Goal: Transaction & Acquisition: Purchase product/service

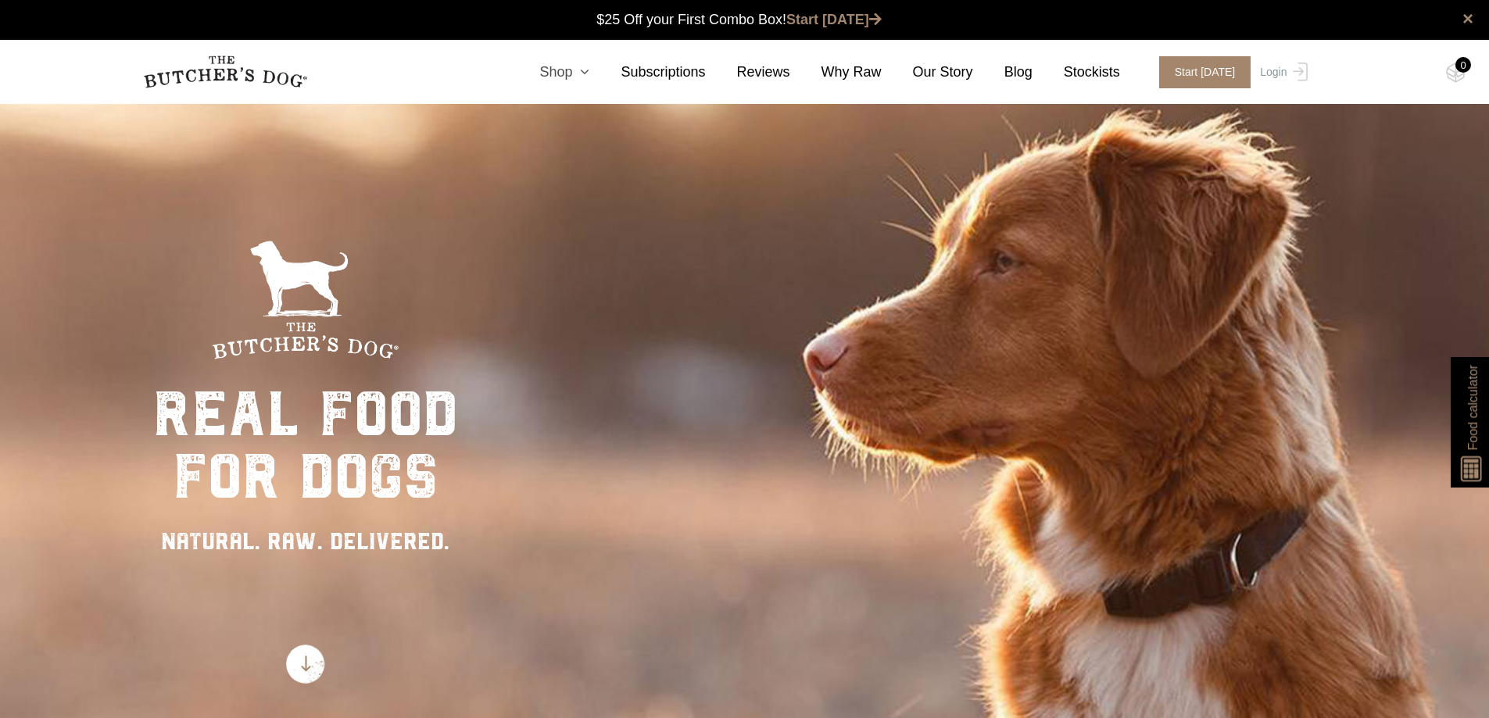
click at [589, 72] on icon at bounding box center [580, 72] width 17 height 14
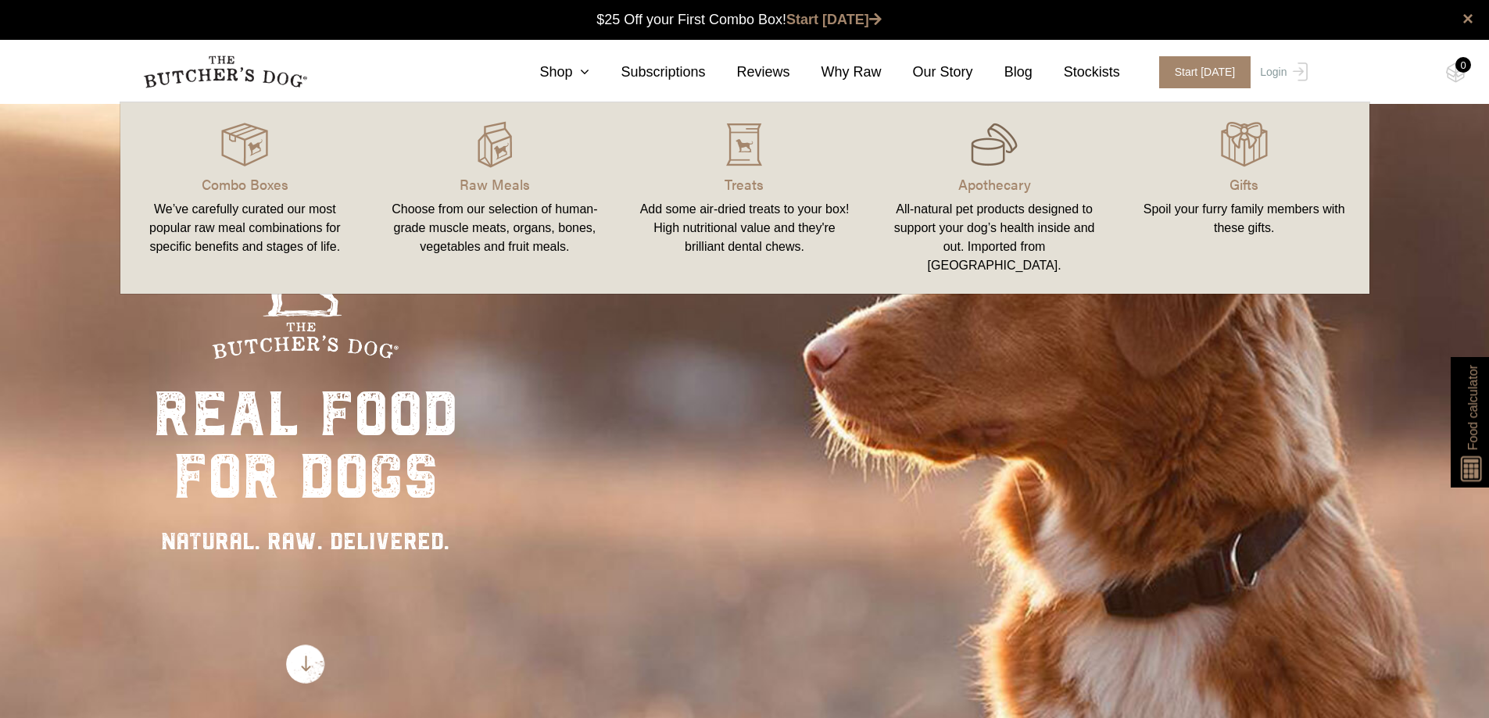
click at [985, 156] on img at bounding box center [994, 144] width 47 height 47
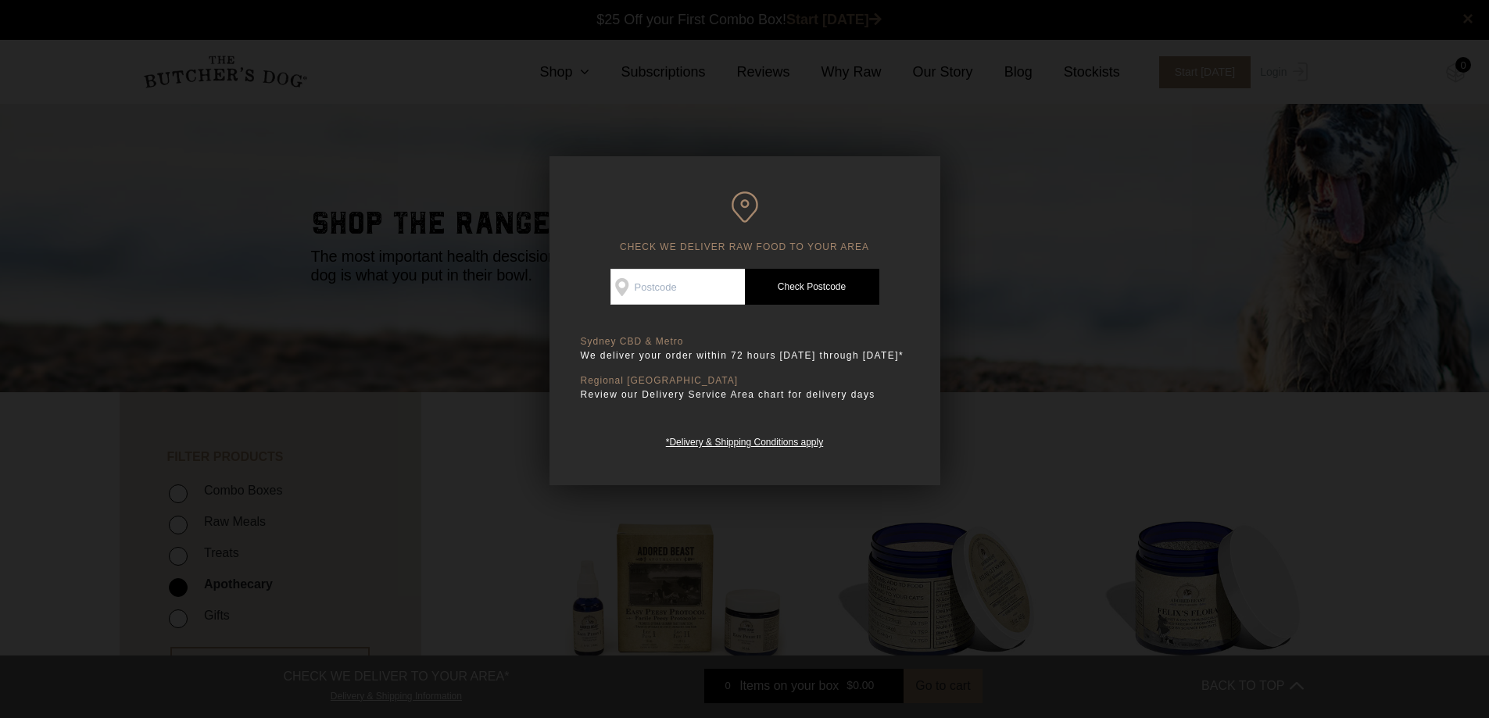
click at [666, 283] on input "Check Availability At" at bounding box center [677, 287] width 134 height 36
type input "2204"
click at [835, 291] on link "Check Postcode" at bounding box center [812, 287] width 134 height 36
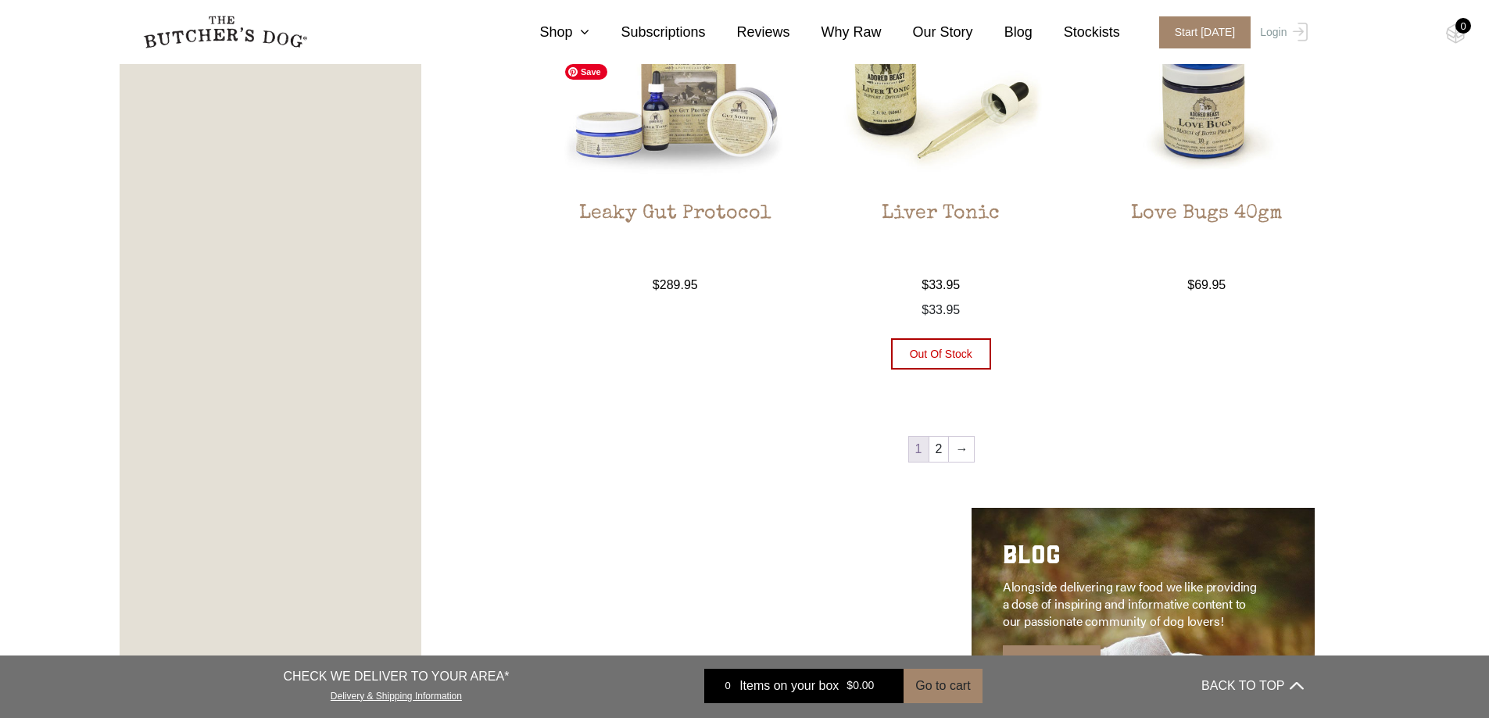
scroll to position [1875, 0]
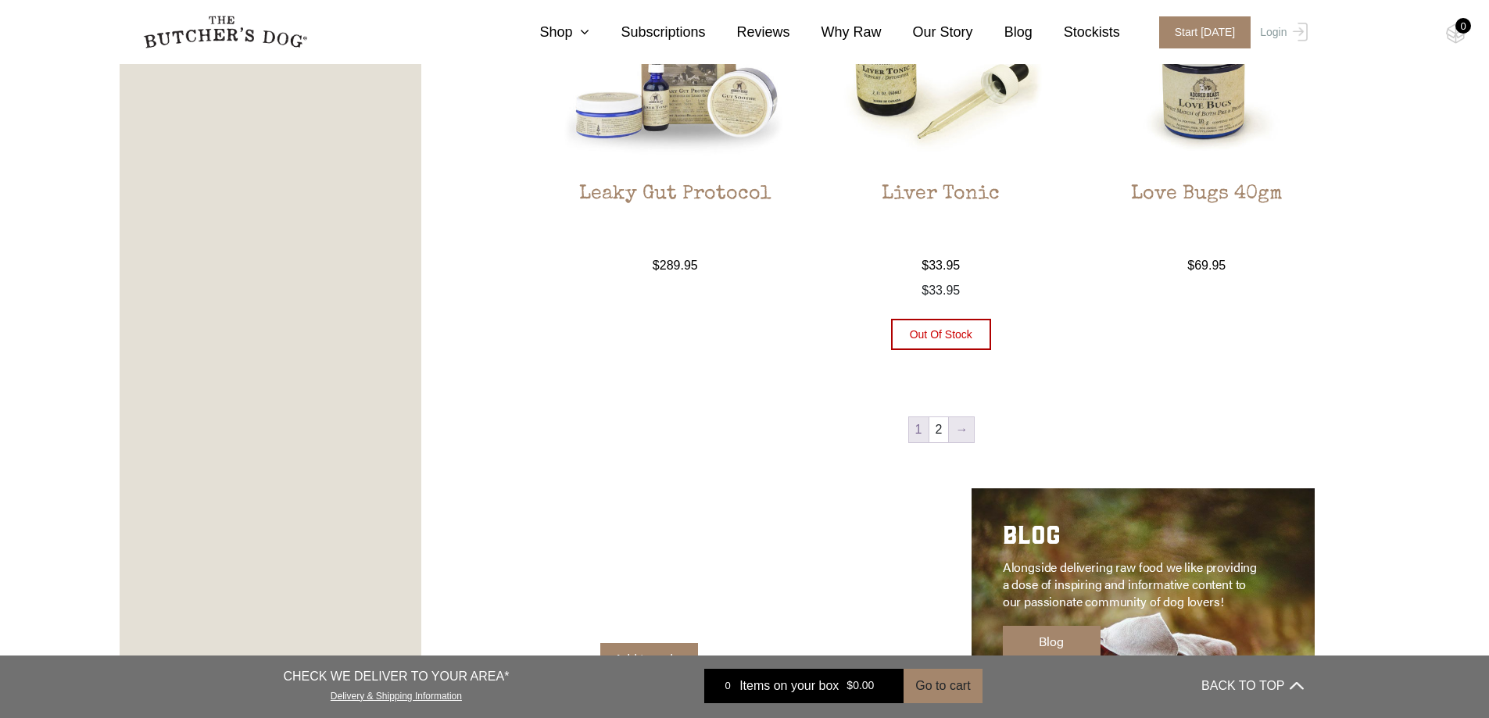
click at [965, 430] on link "→" at bounding box center [961, 429] width 25 height 25
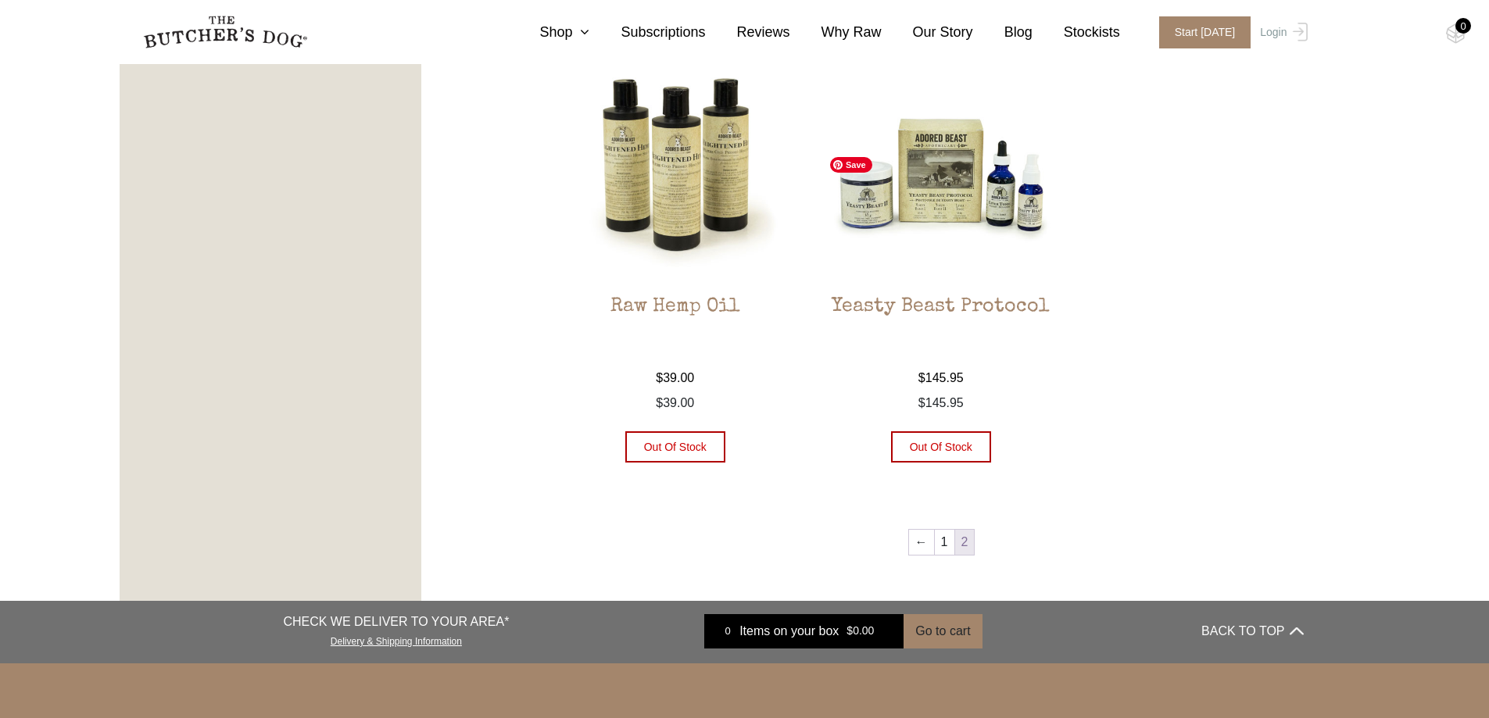
scroll to position [900, 0]
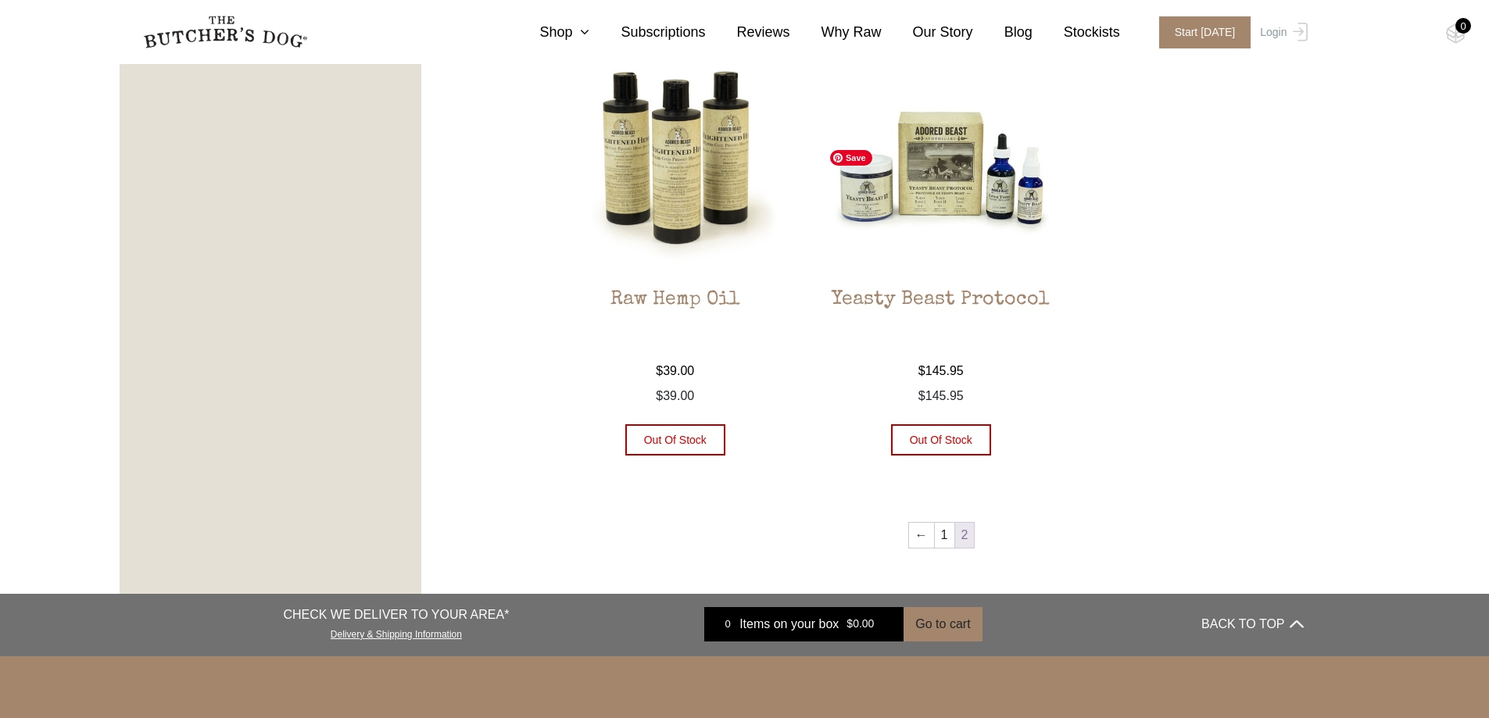
click at [931, 198] on img at bounding box center [940, 157] width 237 height 237
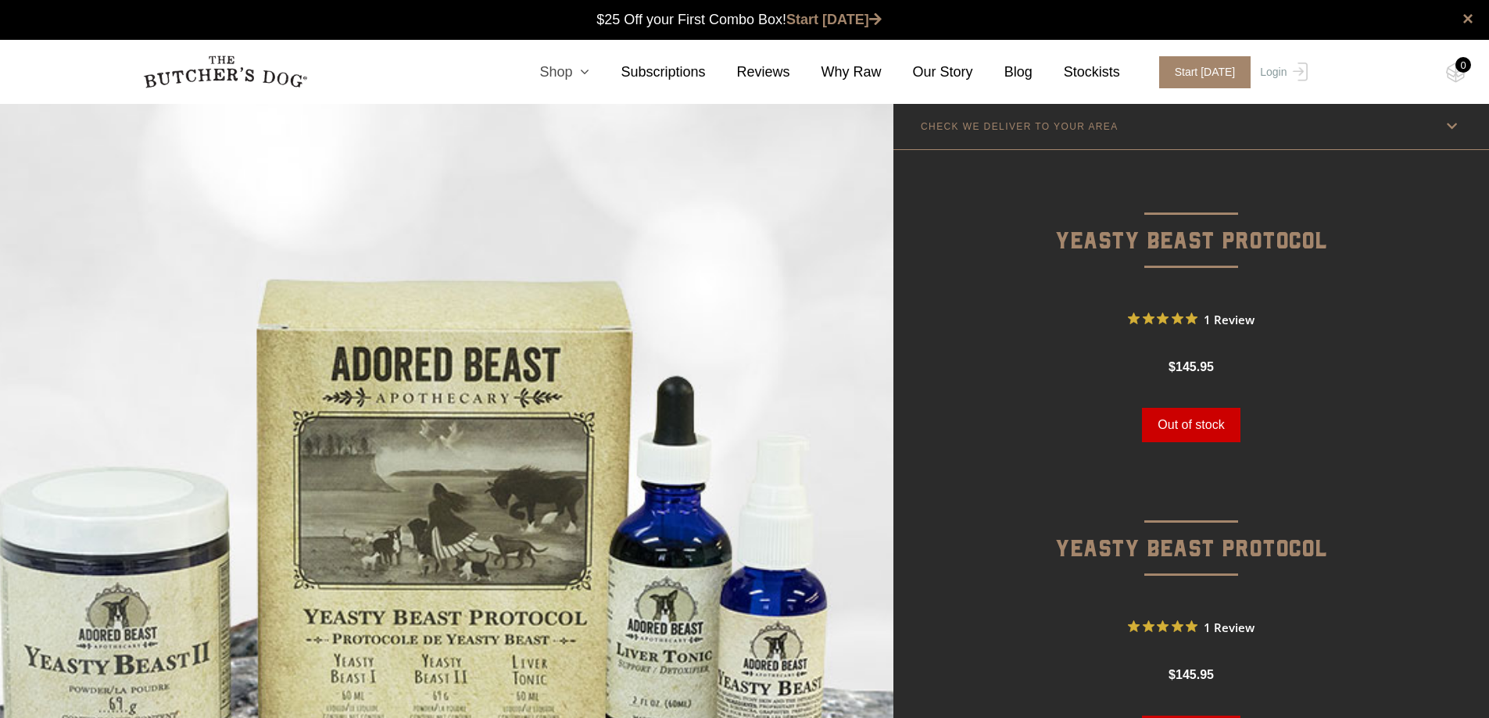
click at [589, 74] on link "Shop" at bounding box center [548, 72] width 81 height 21
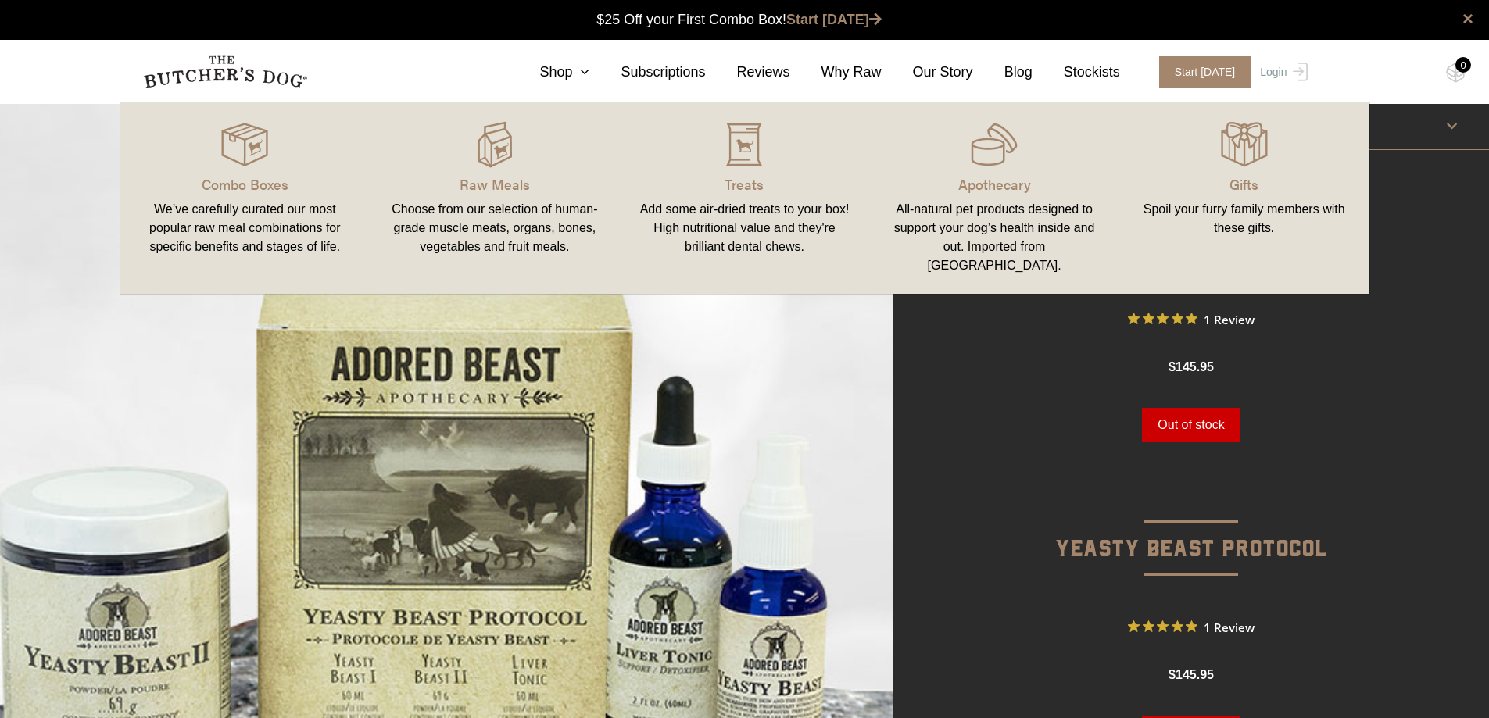
click at [503, 172] on link "Raw Meals Choose from our selection of human-grade muscle meats, organs, bones,…" at bounding box center [495, 198] width 250 height 160
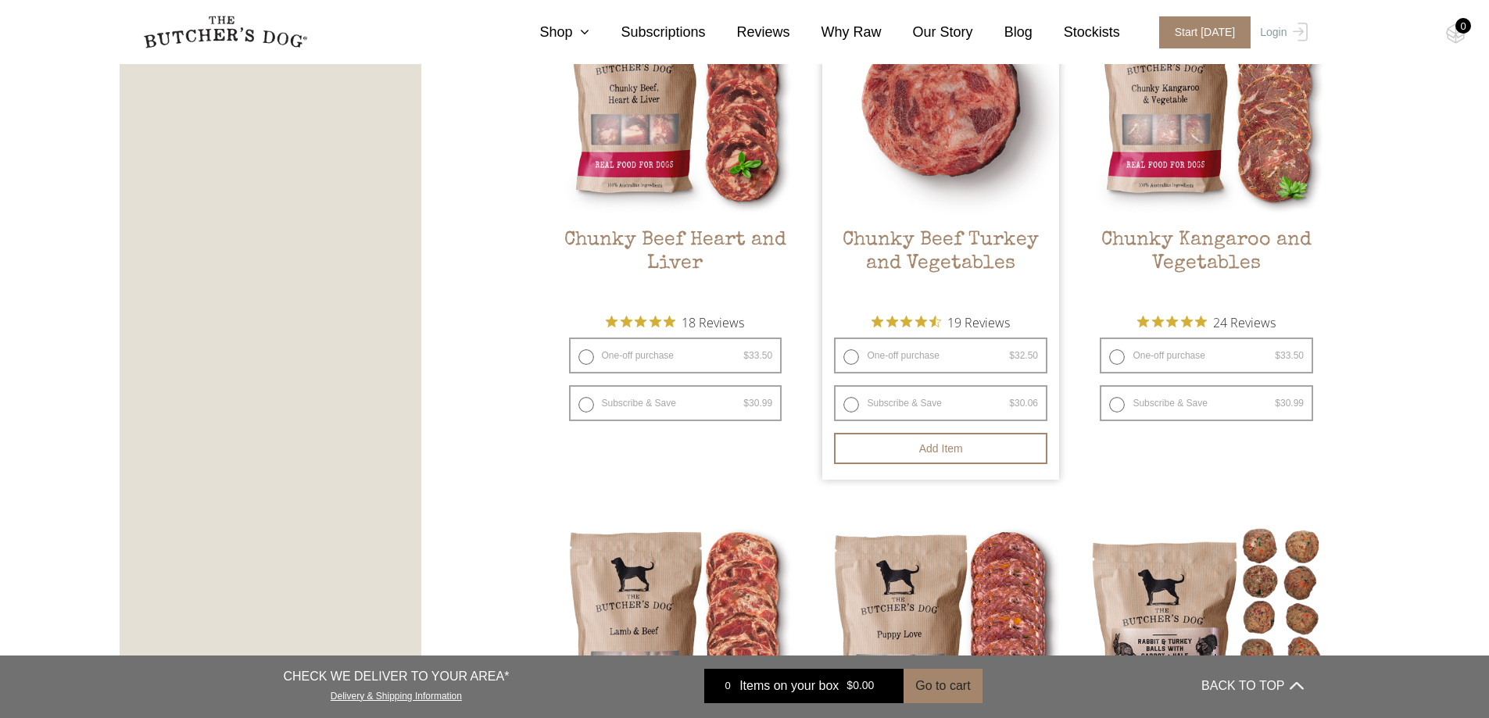
scroll to position [985, 0]
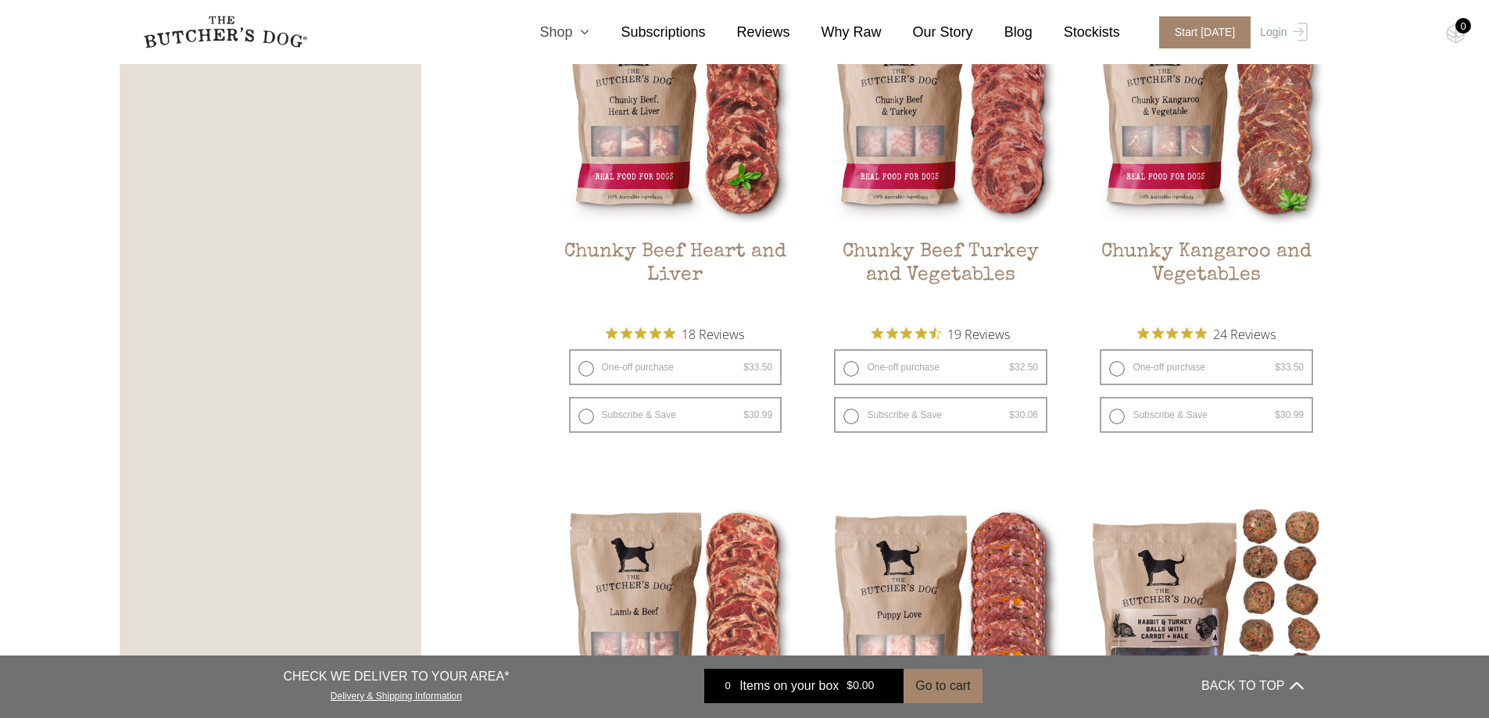
click at [588, 30] on link "Shop" at bounding box center [548, 32] width 81 height 21
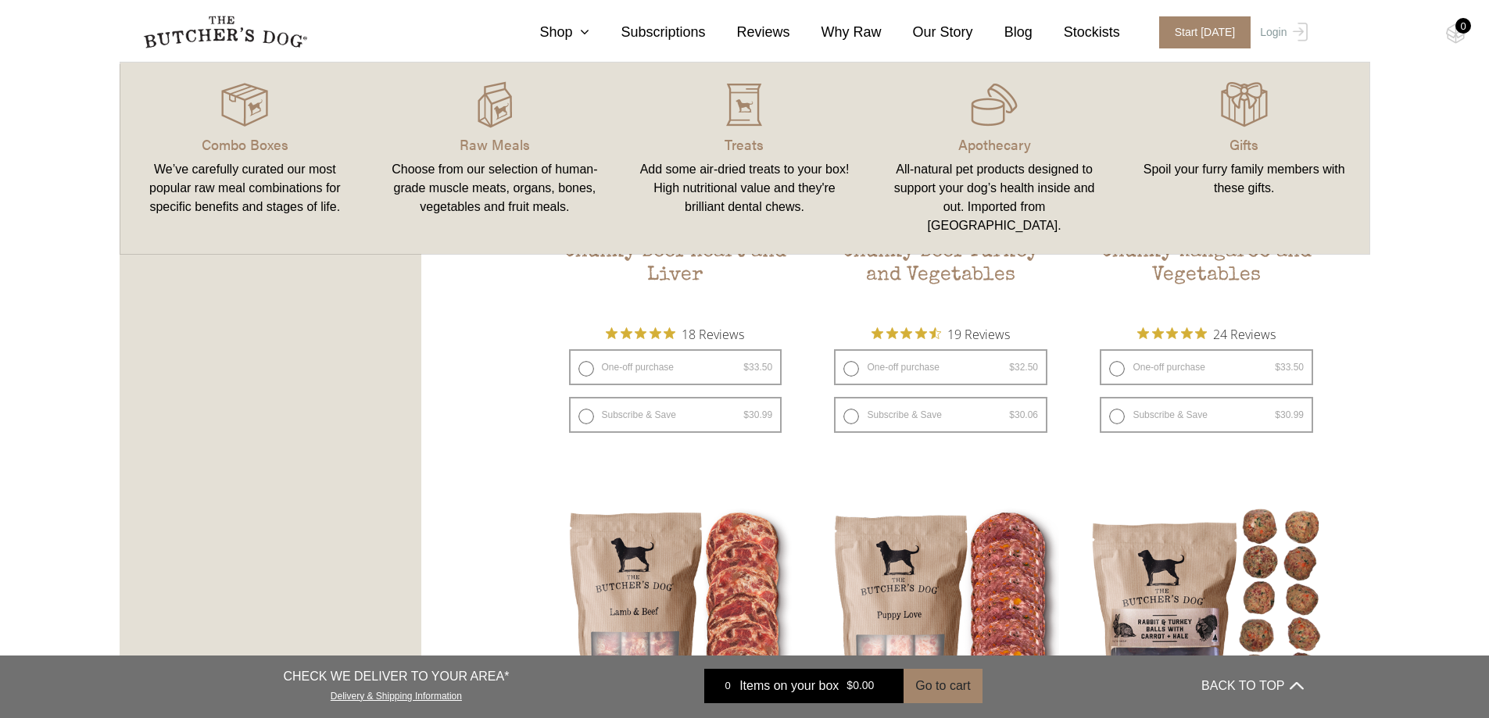
click at [239, 157] on link "Combo Boxes We’ve carefully curated our most popular raw meal combinations for …" at bounding box center [245, 158] width 250 height 160
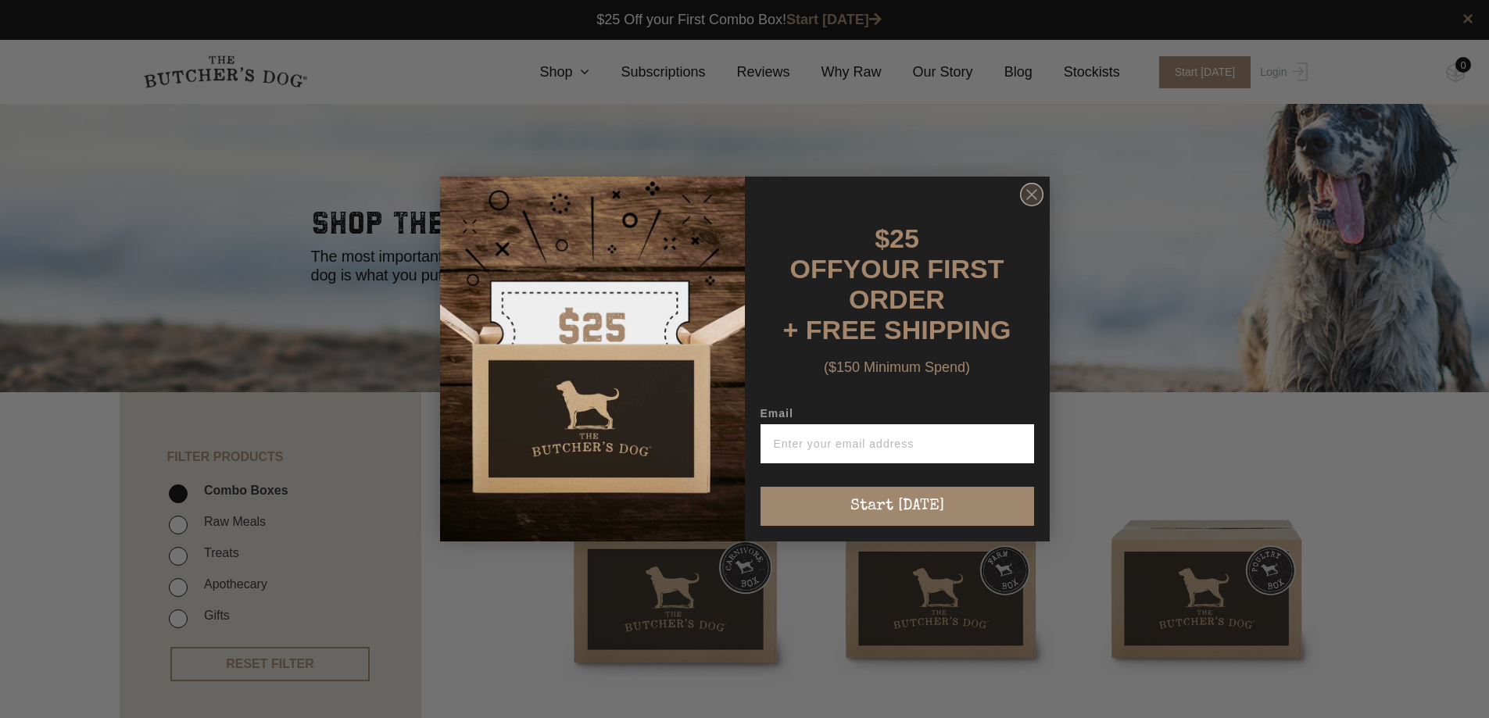
click at [1032, 199] on icon "Close dialog" at bounding box center [1031, 194] width 9 height 9
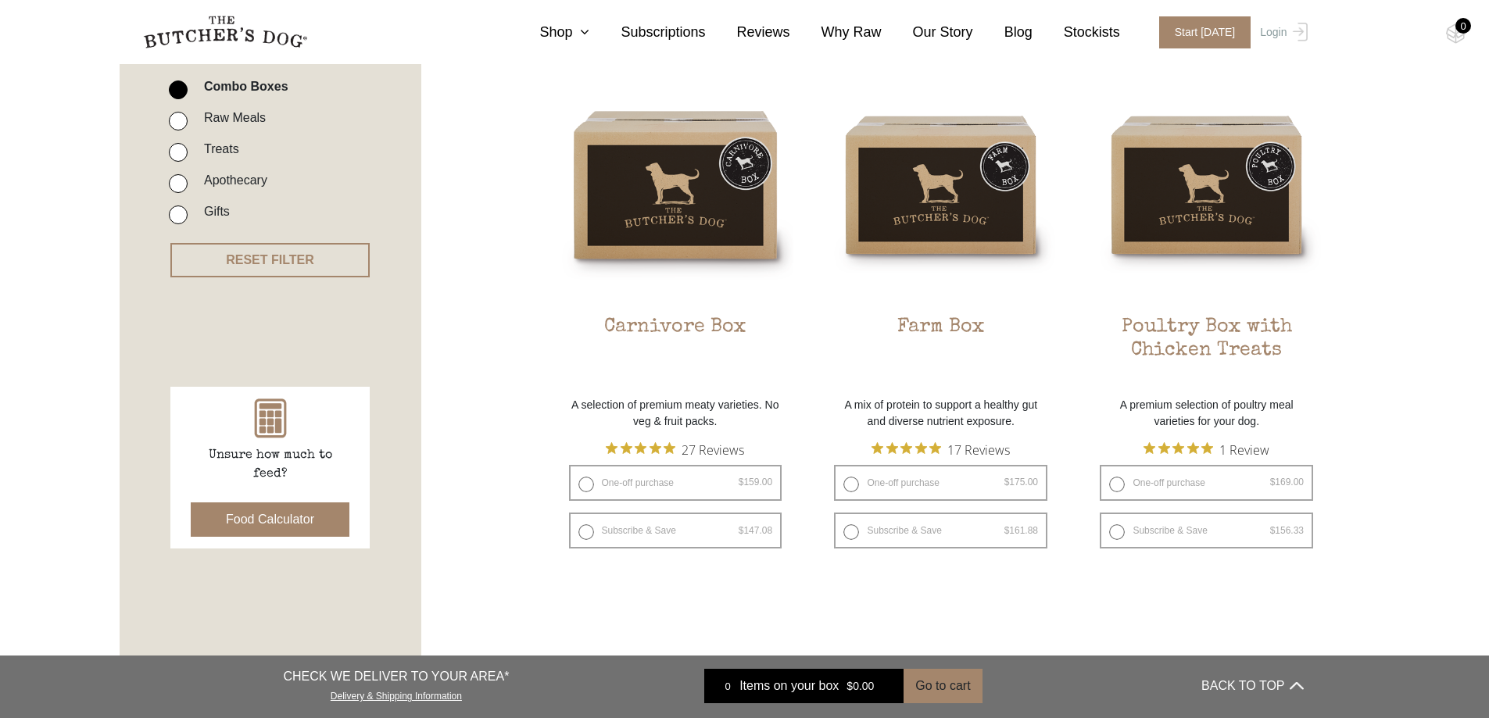
scroll to position [313, 0]
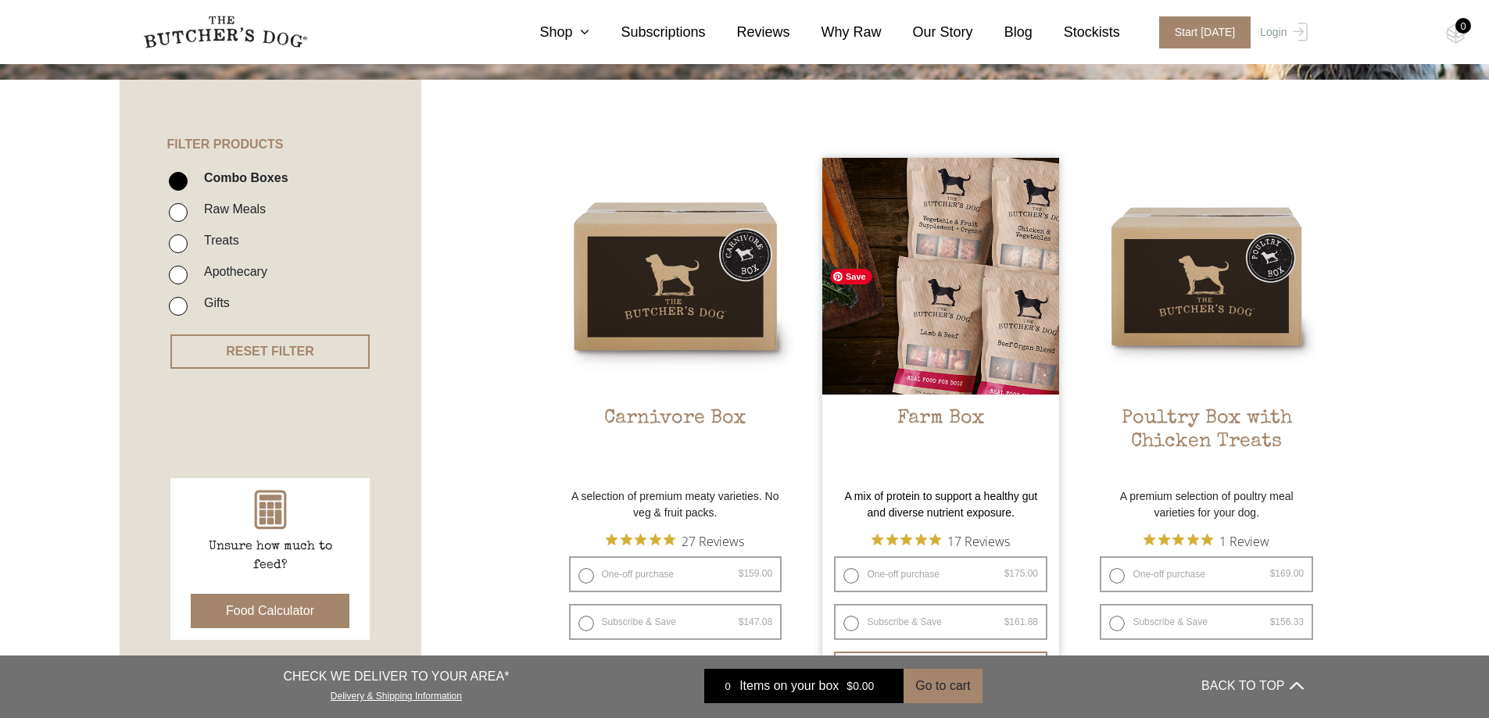
click at [989, 340] on img at bounding box center [940, 276] width 237 height 237
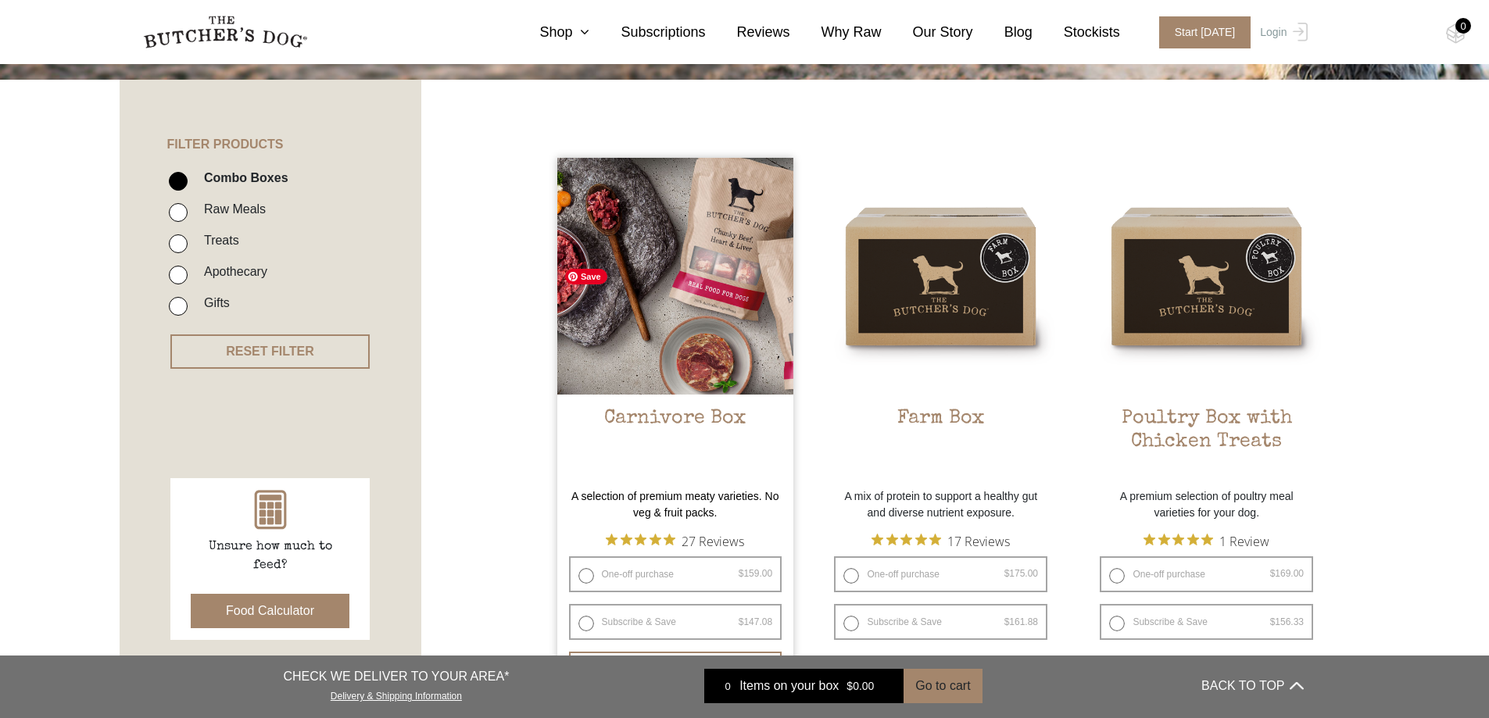
click at [656, 259] on img at bounding box center [675, 276] width 237 height 237
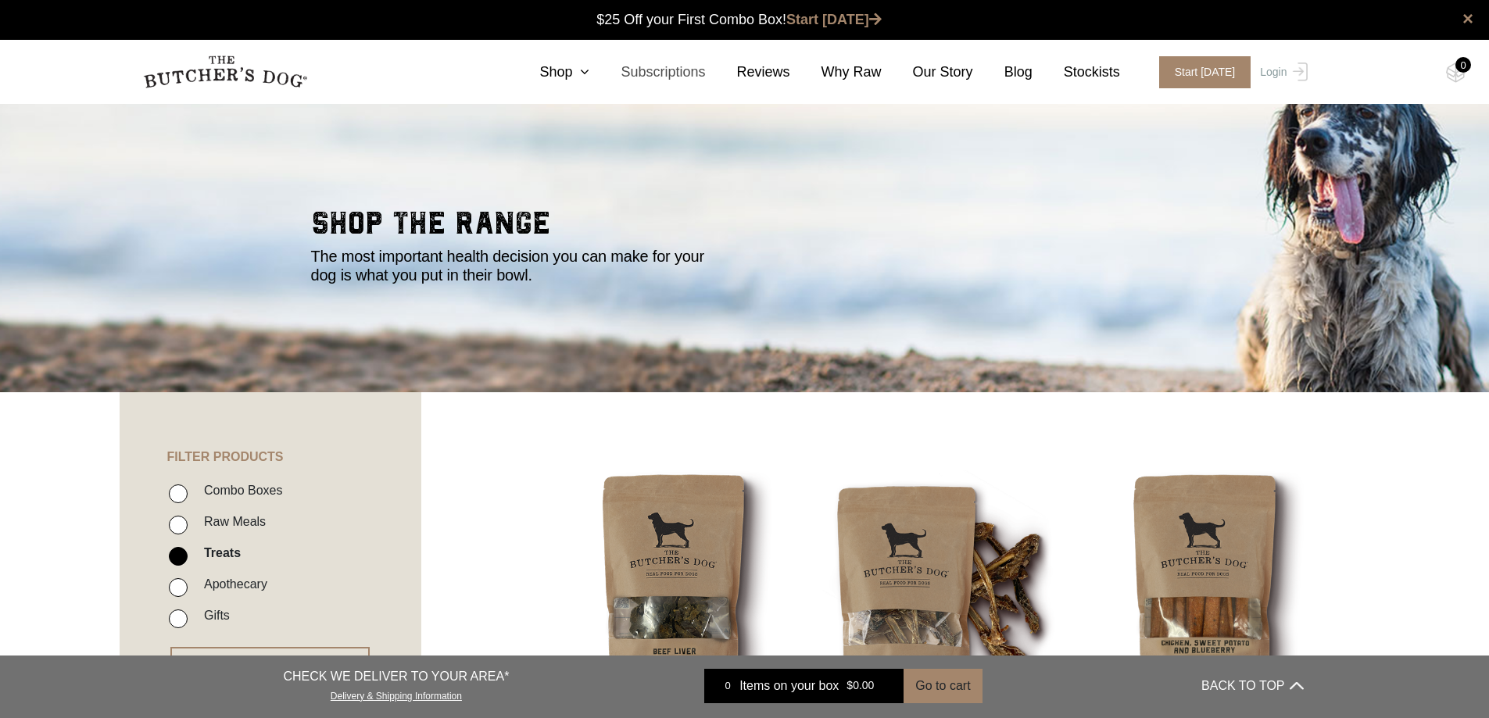
click at [674, 73] on link "Subscriptions" at bounding box center [647, 72] width 116 height 21
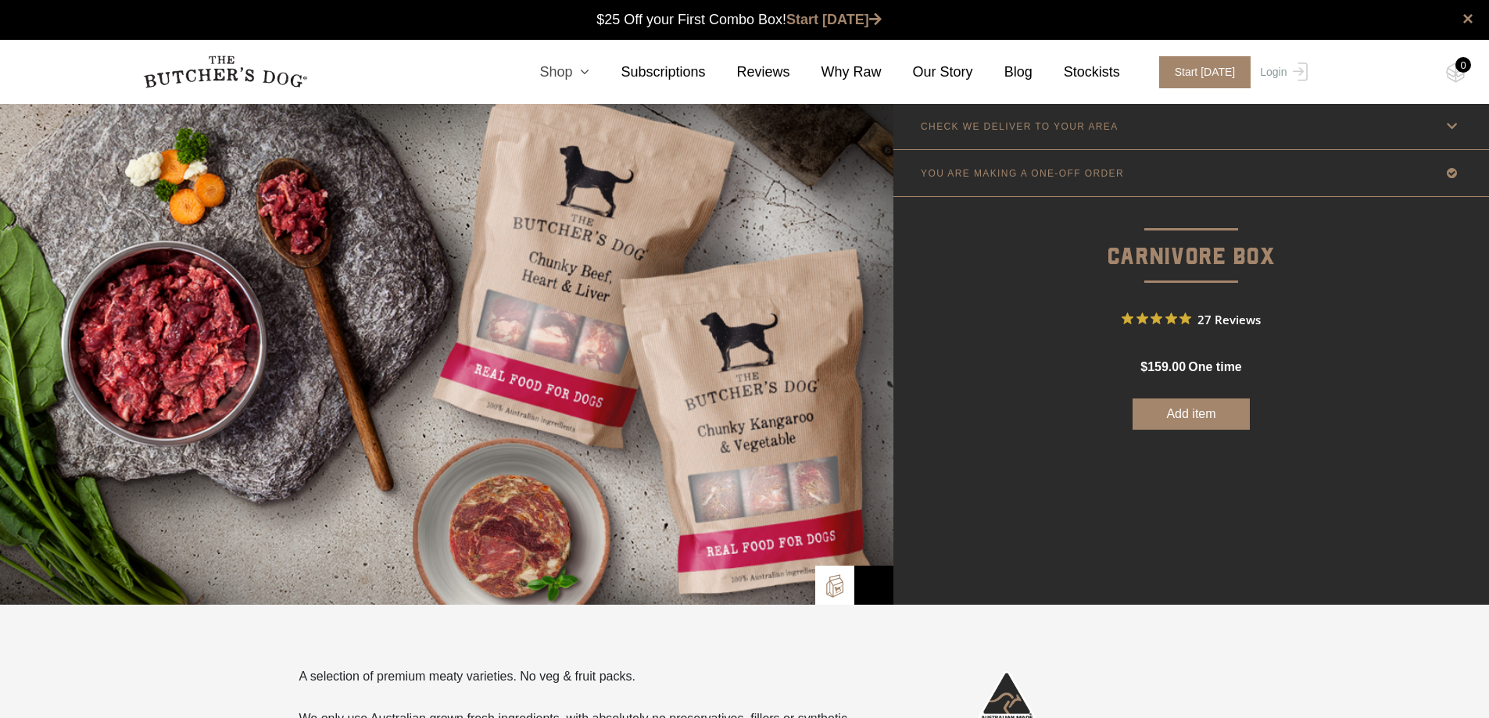
click at [574, 67] on link "Shop" at bounding box center [548, 72] width 81 height 21
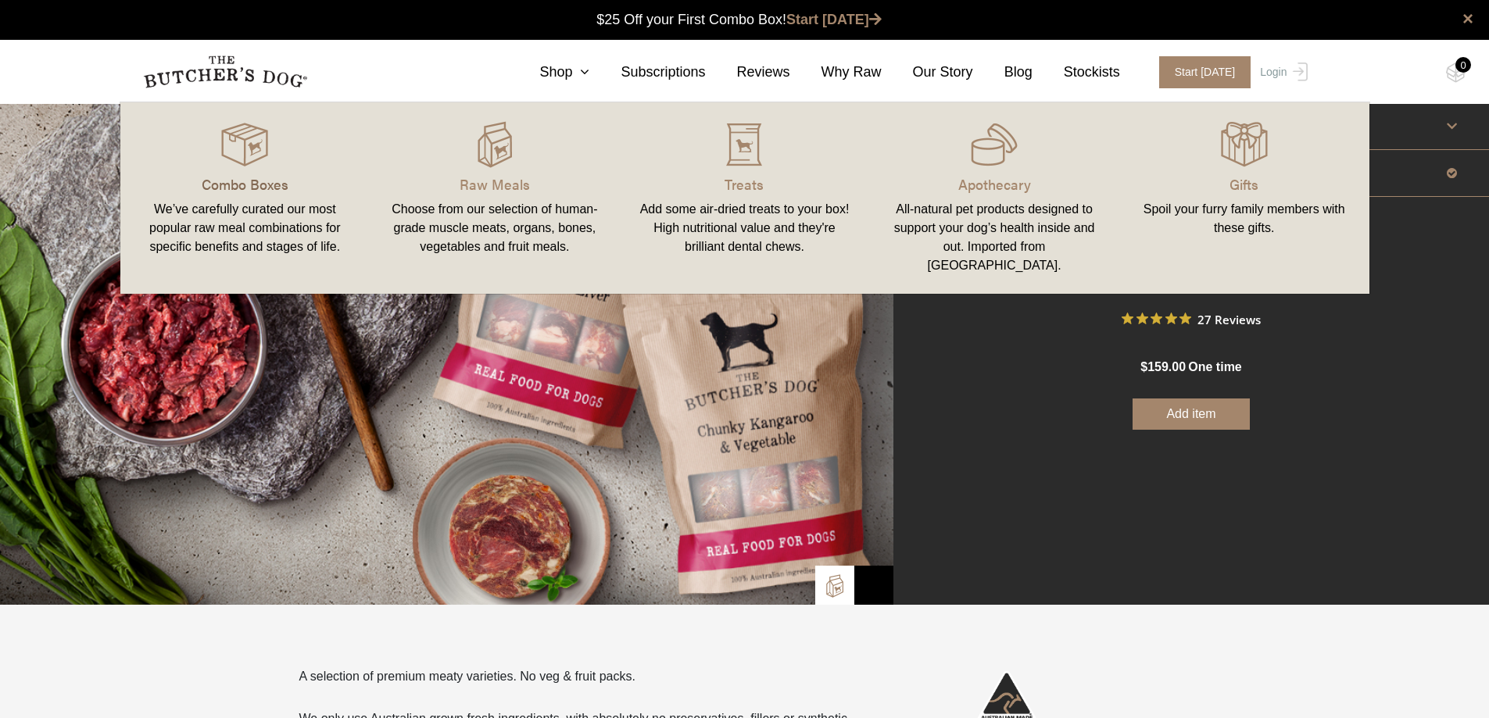
click at [237, 176] on p "Combo Boxes" at bounding box center [245, 183] width 213 height 21
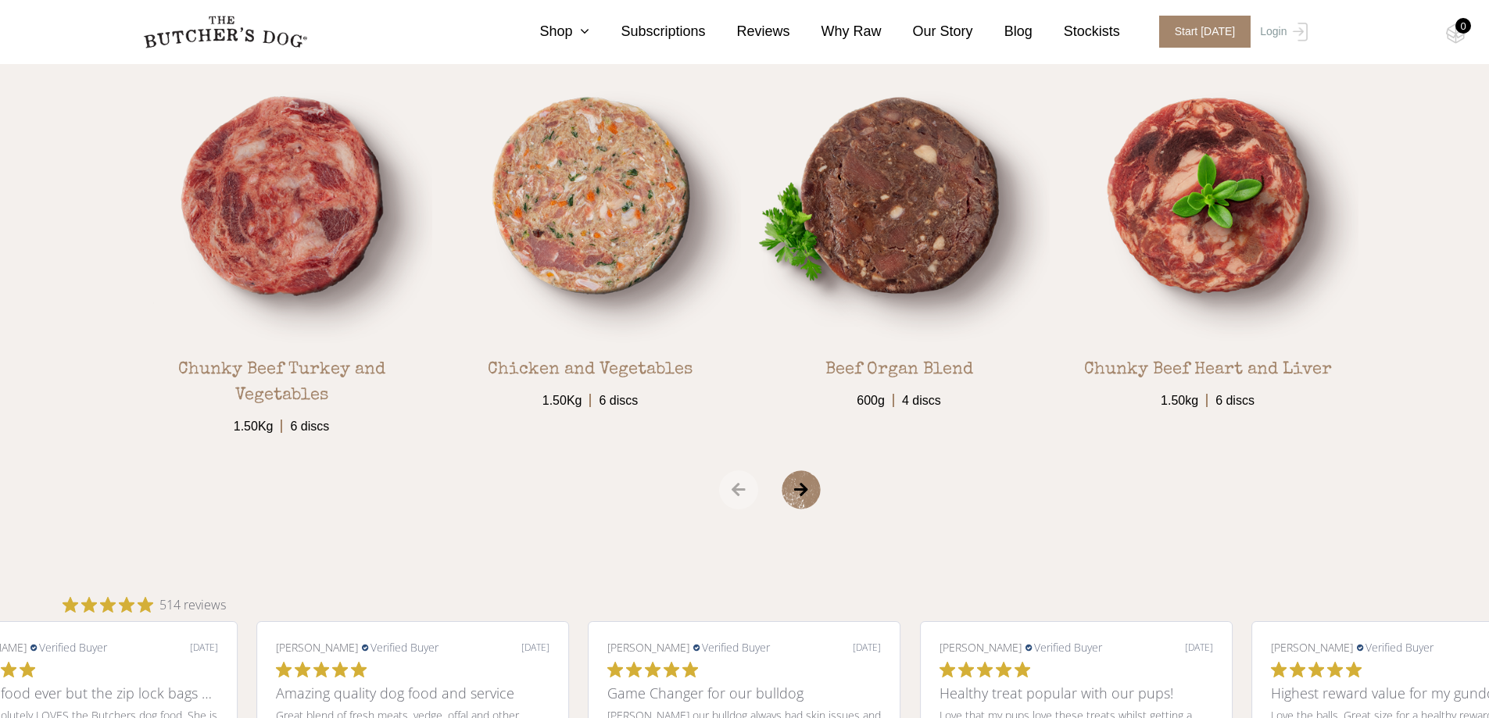
scroll to position [2891, 0]
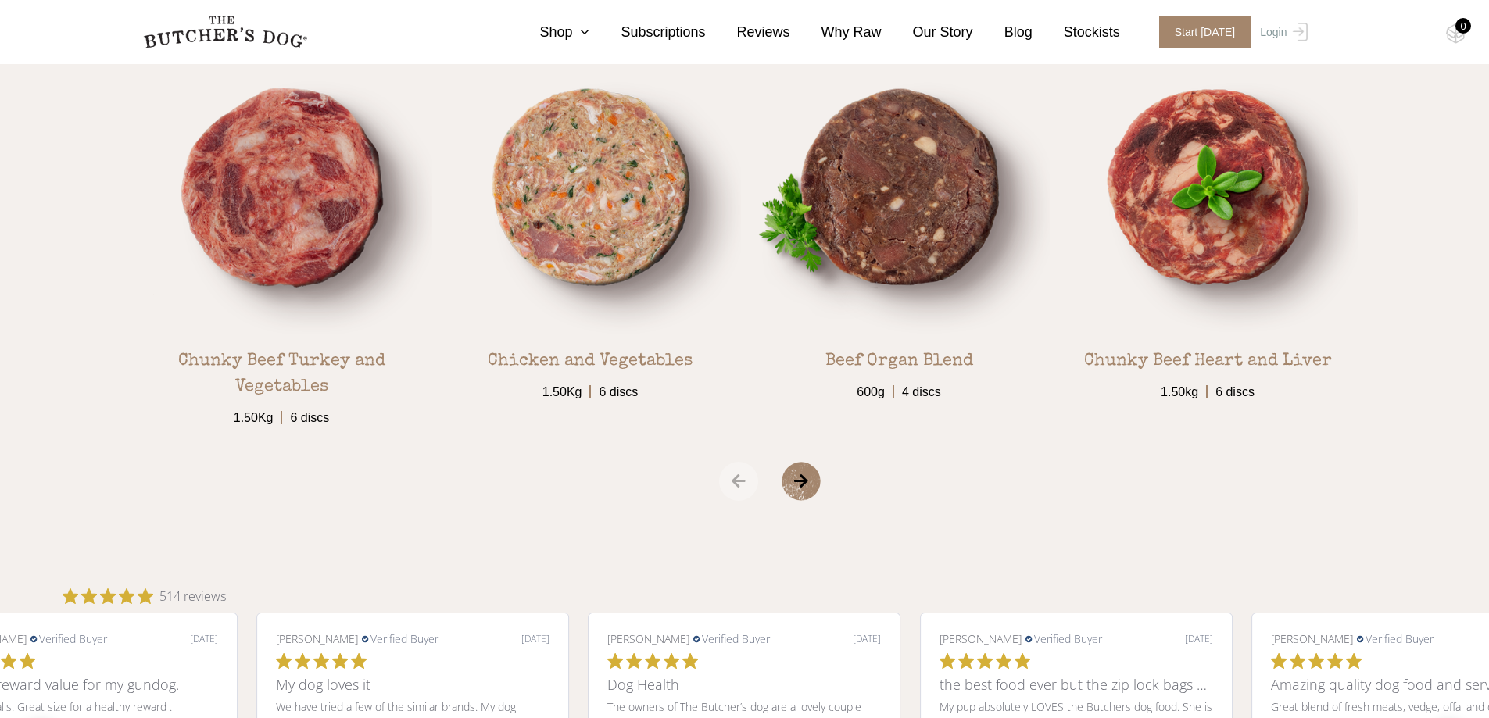
click at [801, 489] on span "›" at bounding box center [820, 481] width 78 height 39
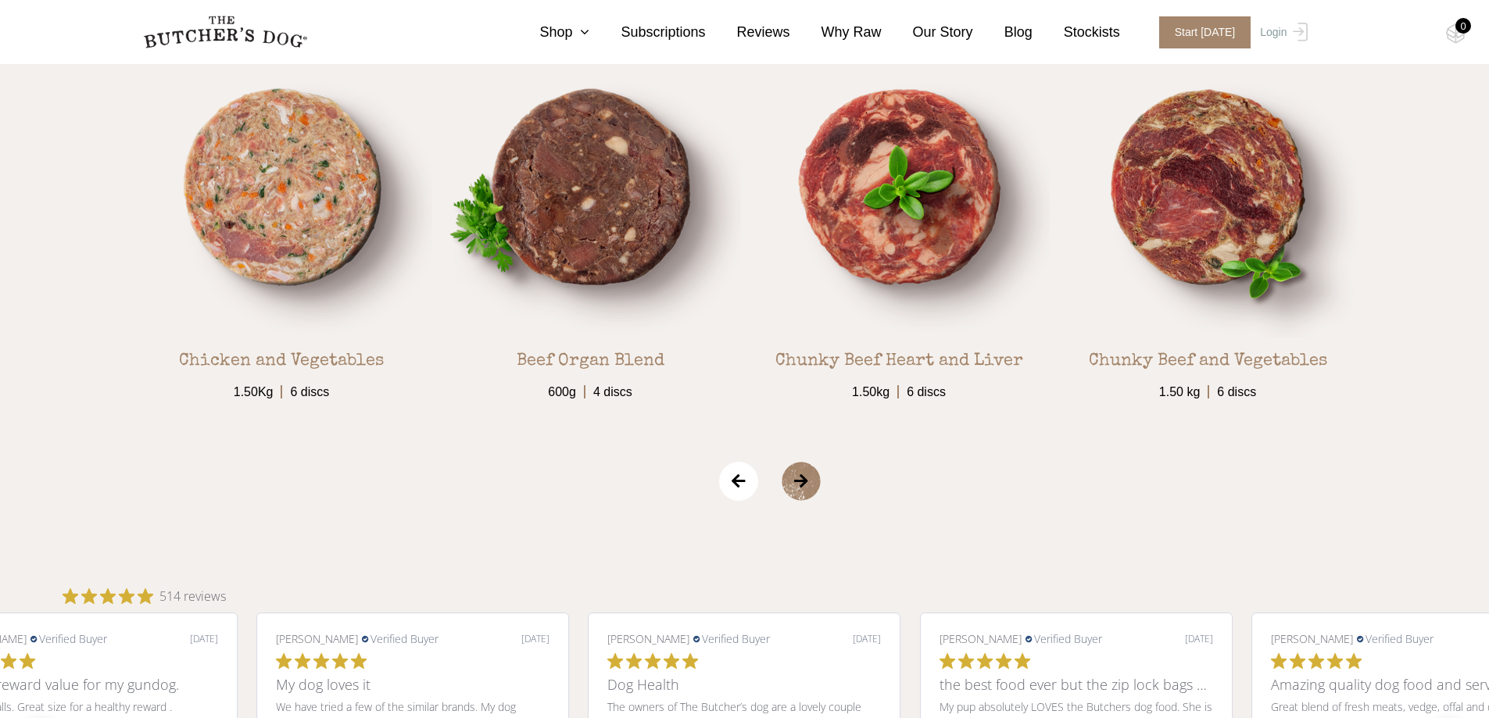
click at [800, 489] on span "›" at bounding box center [820, 481] width 78 height 39
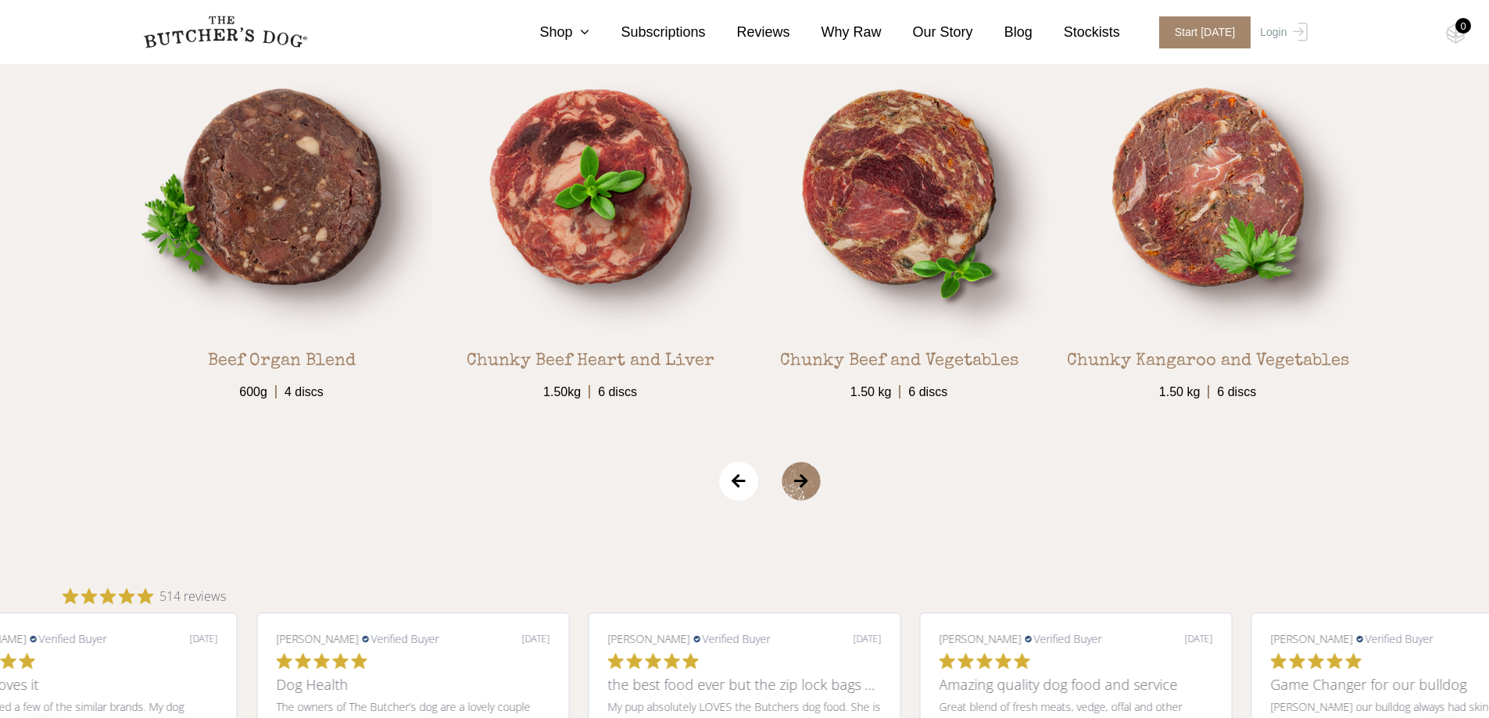
click at [802, 490] on span "›" at bounding box center [820, 481] width 78 height 39
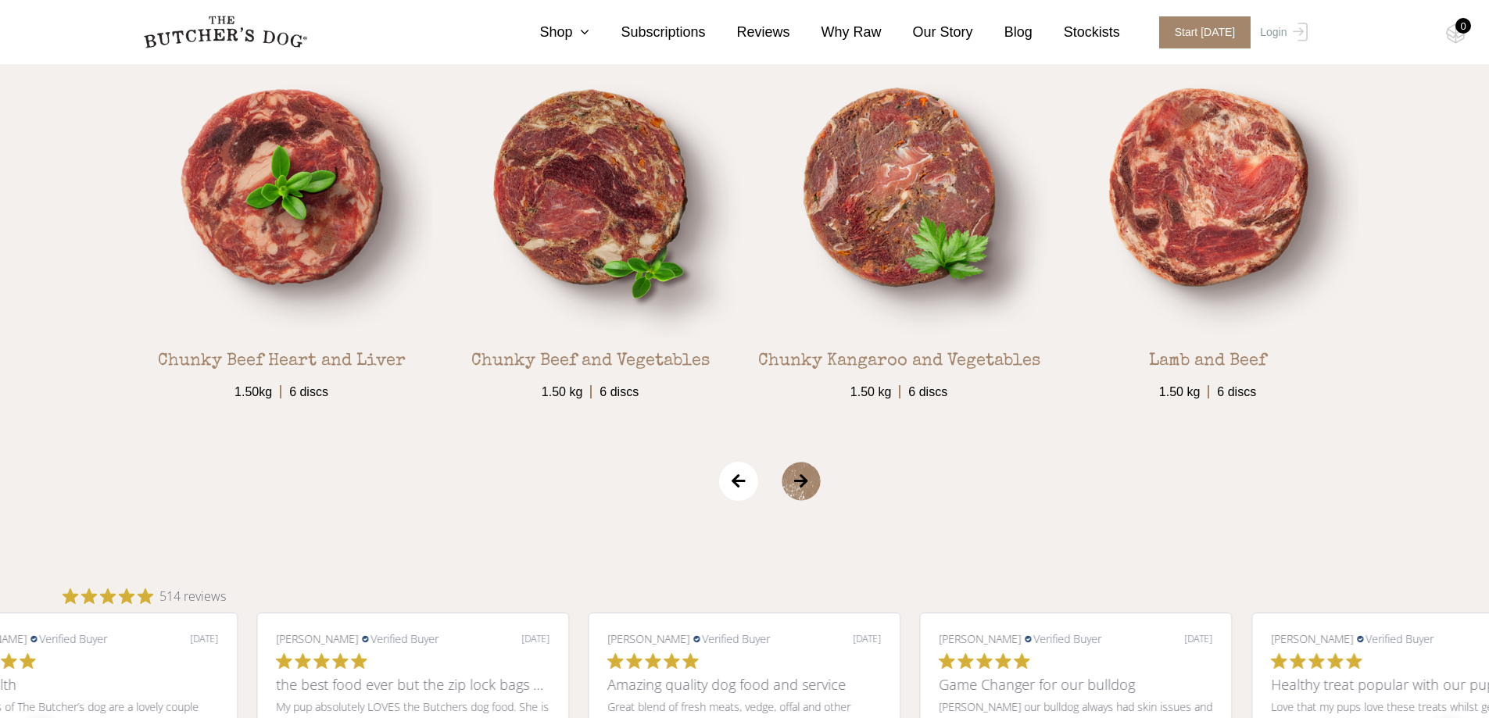
click at [803, 490] on span "›" at bounding box center [820, 481] width 78 height 39
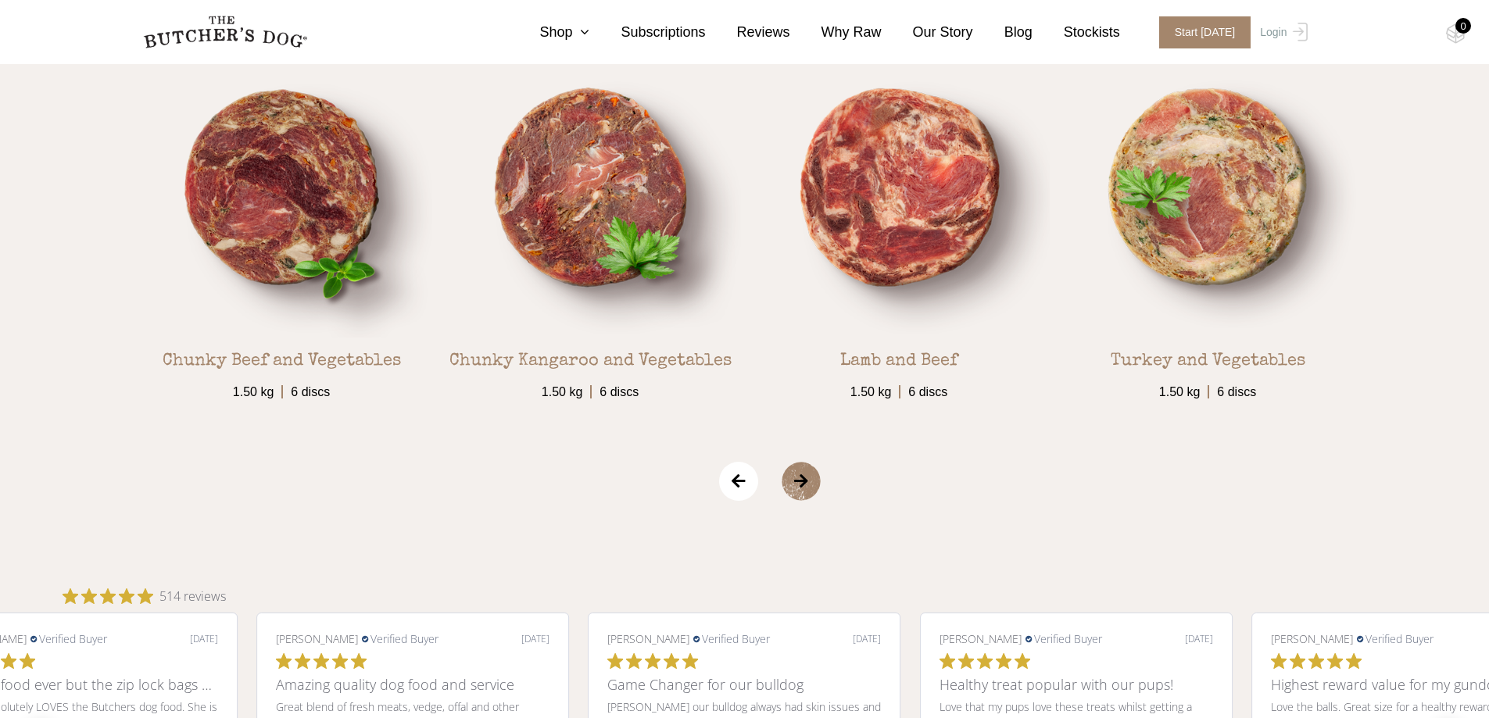
click at [803, 490] on span "›" at bounding box center [820, 481] width 78 height 39
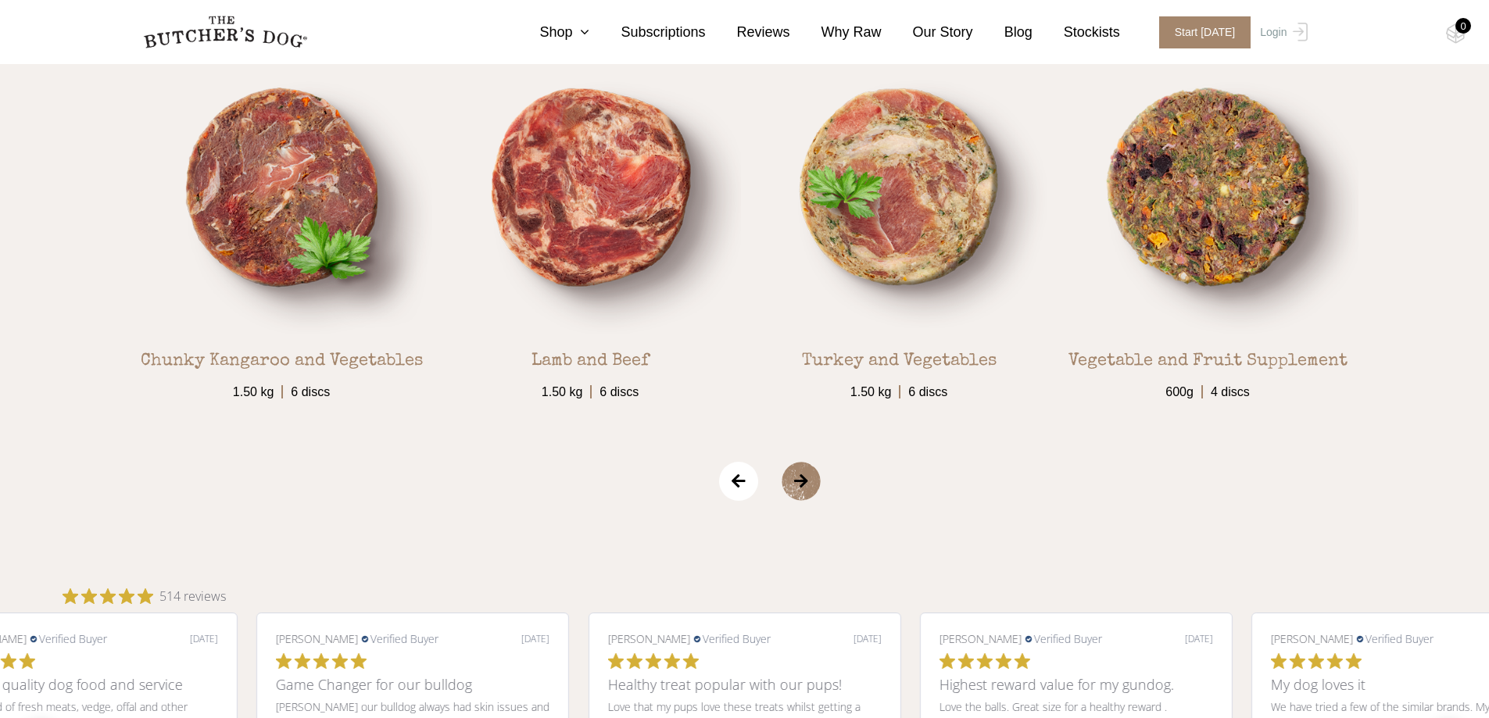
click at [803, 490] on span "›" at bounding box center [820, 481] width 78 height 39
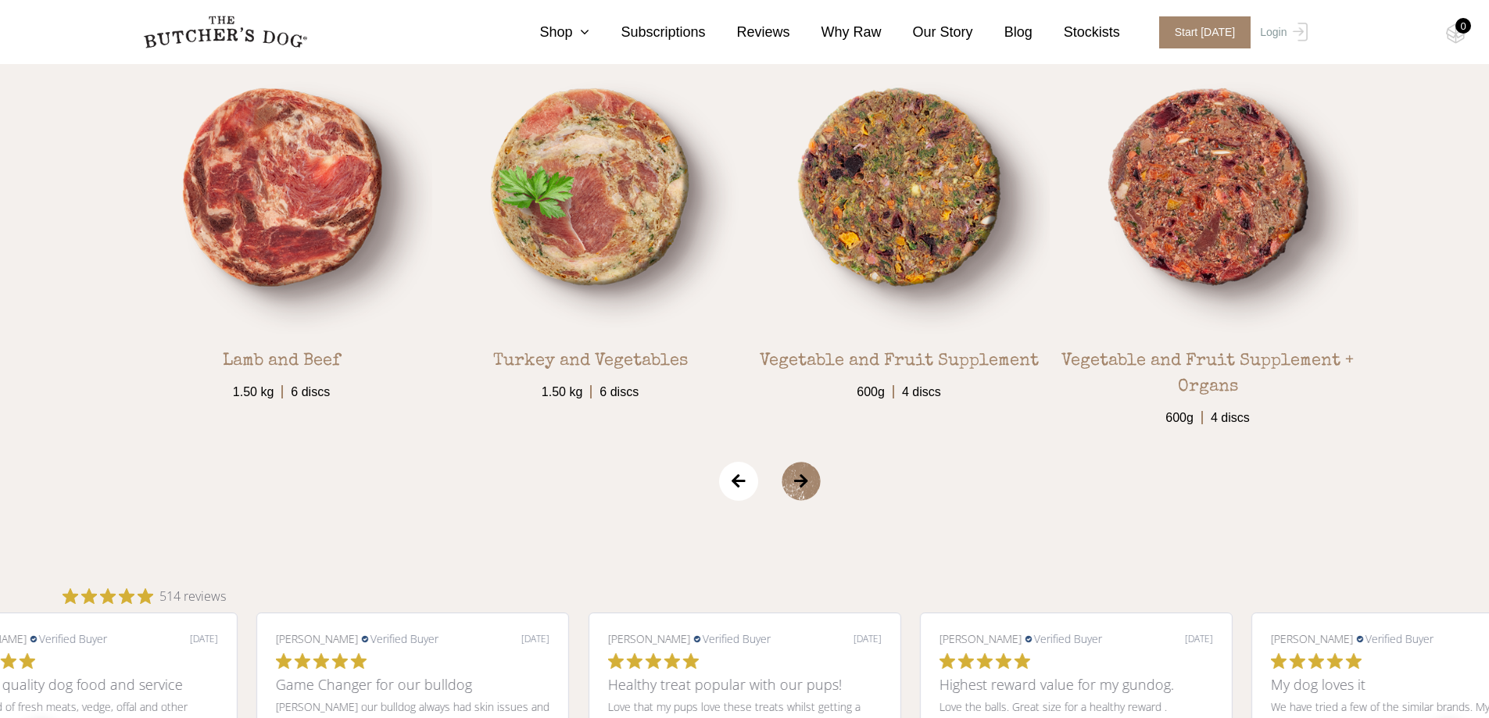
click at [803, 490] on span "›" at bounding box center [820, 481] width 78 height 39
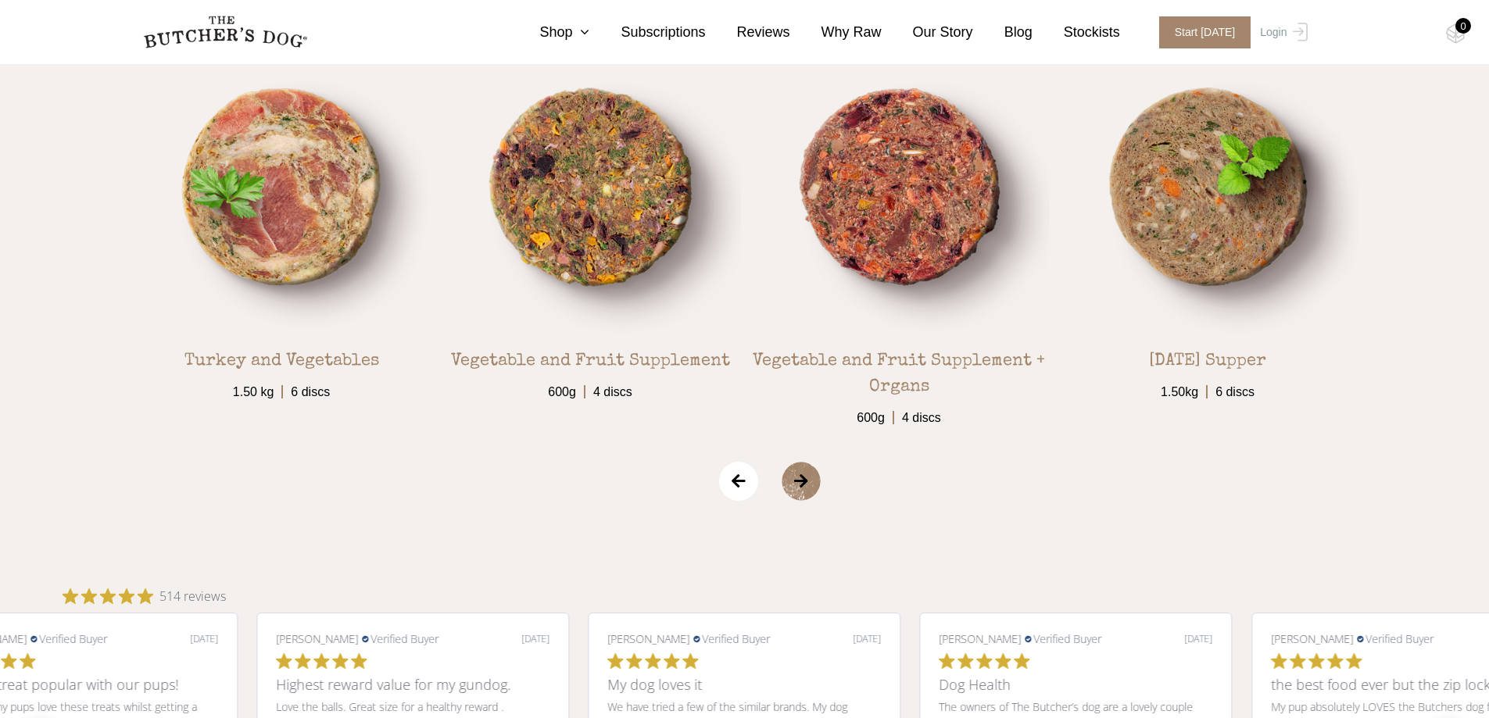
click at [796, 482] on span "›" at bounding box center [820, 481] width 78 height 39
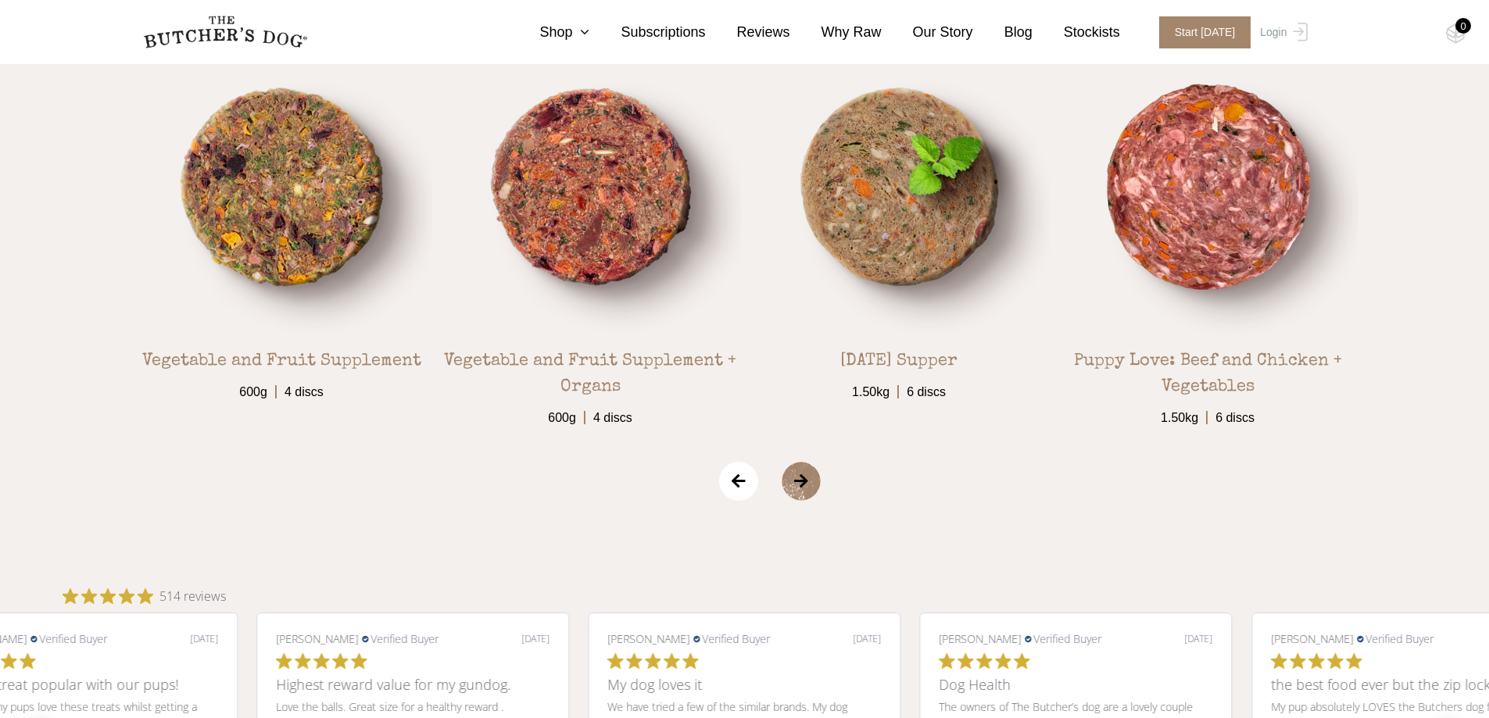
click at [796, 482] on span "›" at bounding box center [820, 481] width 78 height 39
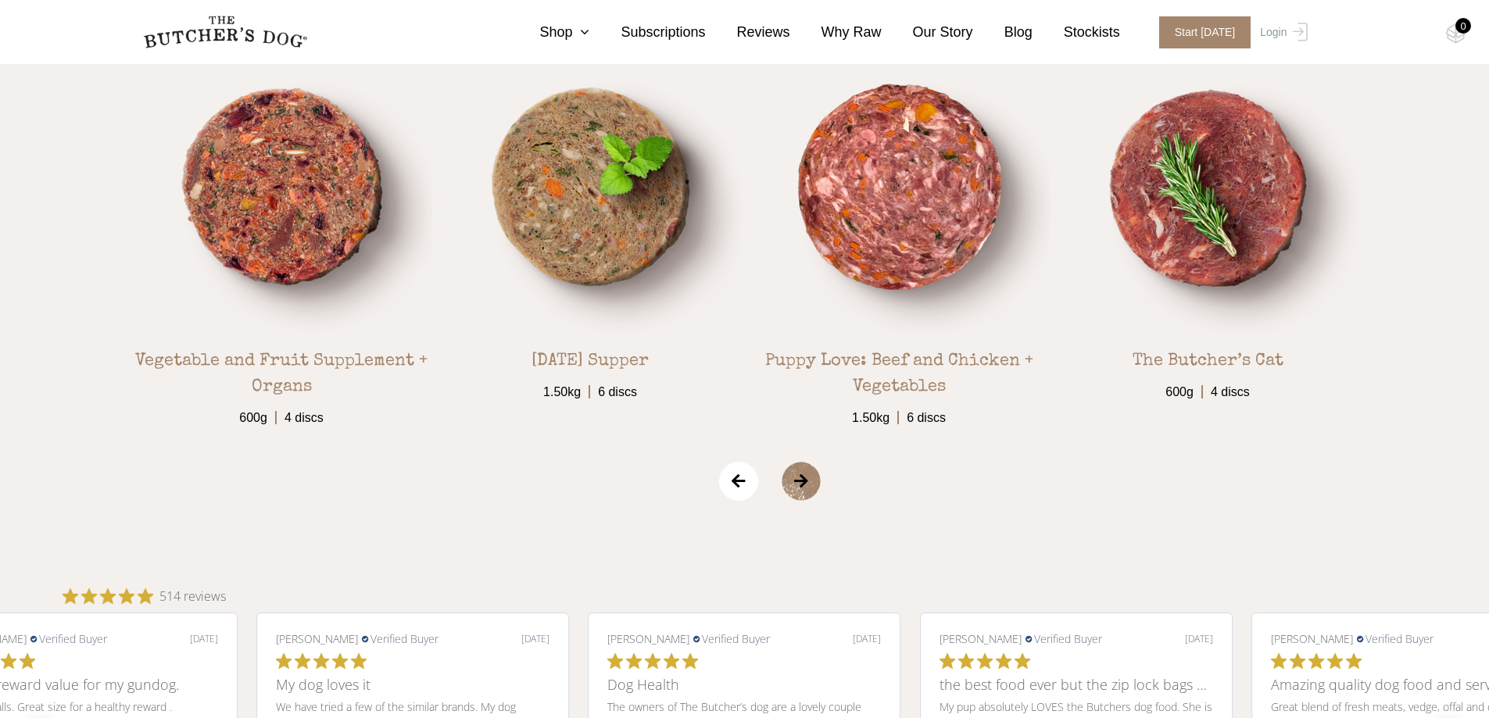
click at [796, 482] on span "›" at bounding box center [820, 481] width 78 height 39
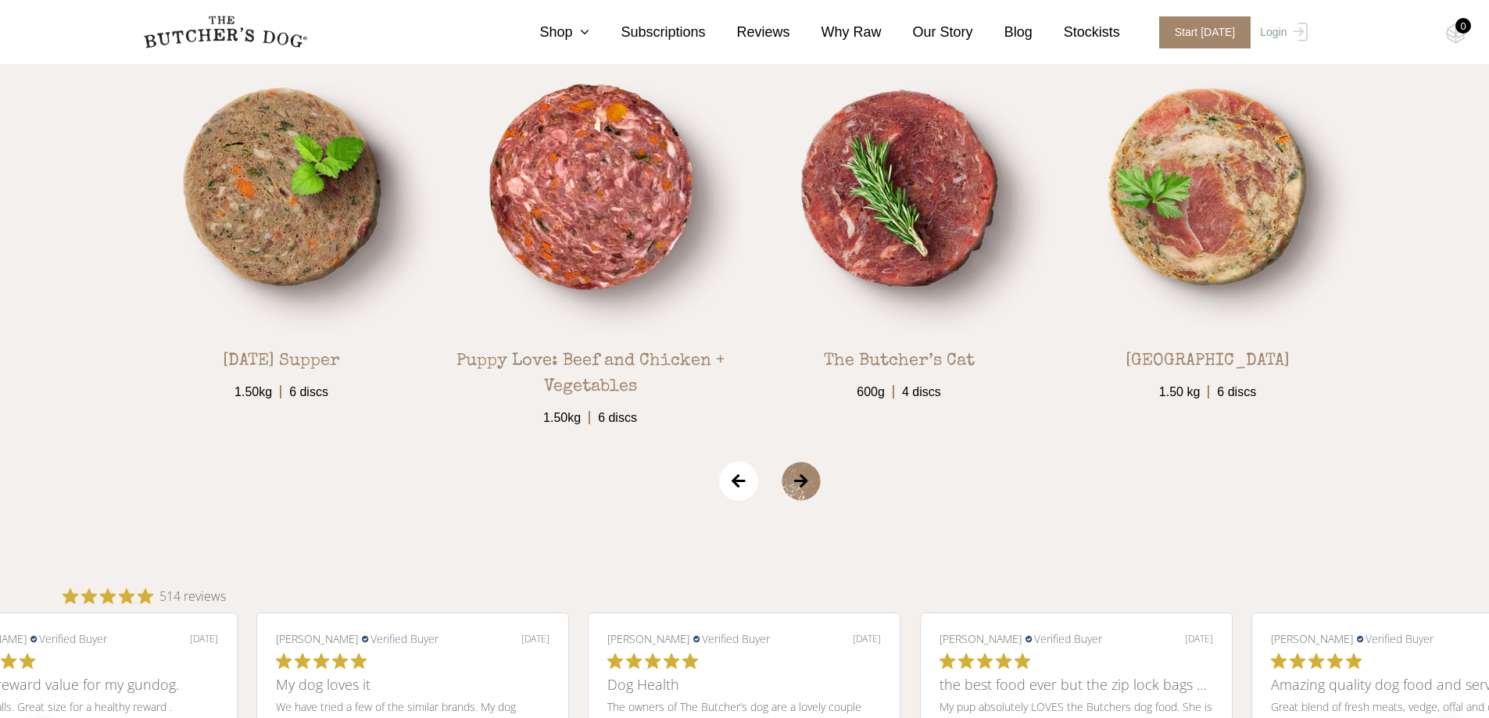
click at [796, 482] on span "›" at bounding box center [820, 481] width 78 height 39
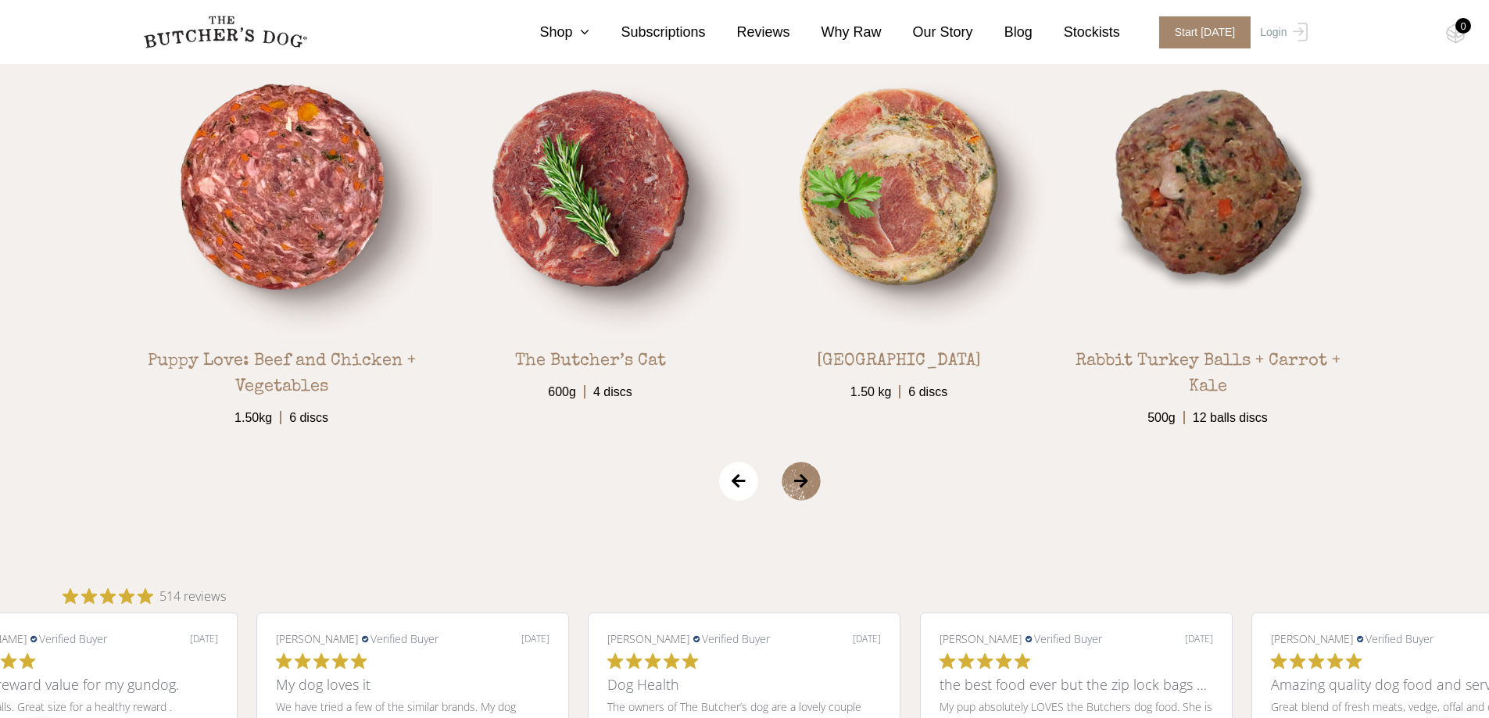
click at [796, 482] on span "›" at bounding box center [820, 481] width 78 height 39
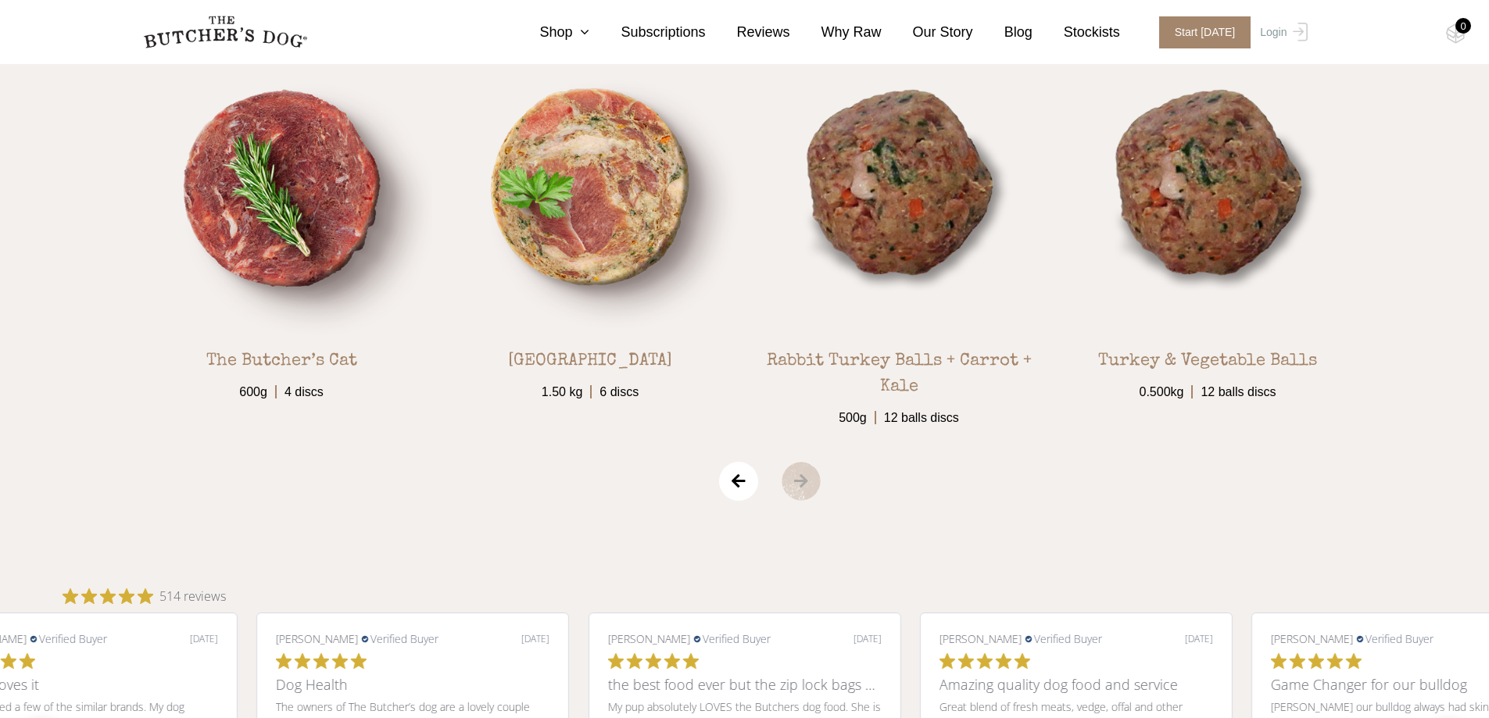
click at [796, 482] on span "›" at bounding box center [820, 481] width 78 height 39
click at [755, 487] on span "‹" at bounding box center [738, 481] width 39 height 39
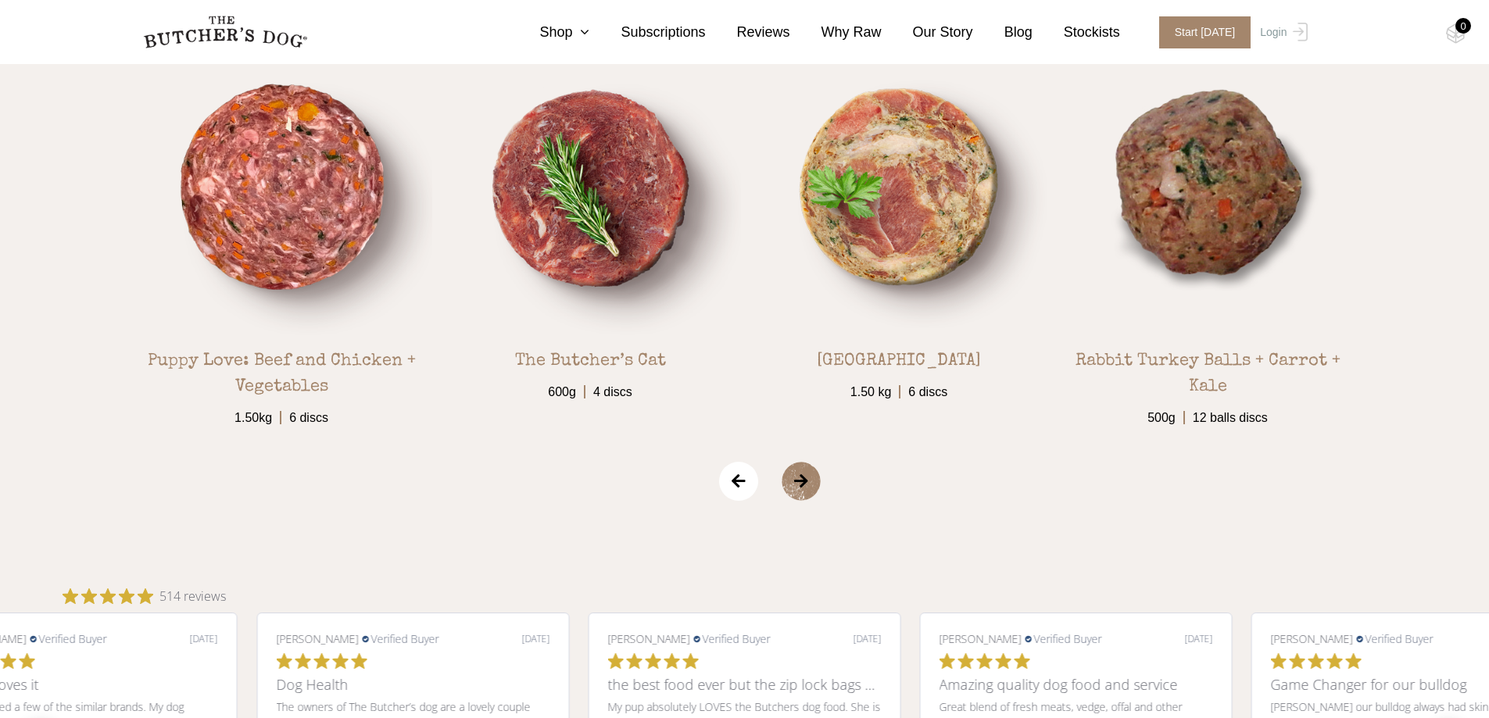
click at [755, 487] on span "‹" at bounding box center [738, 481] width 39 height 39
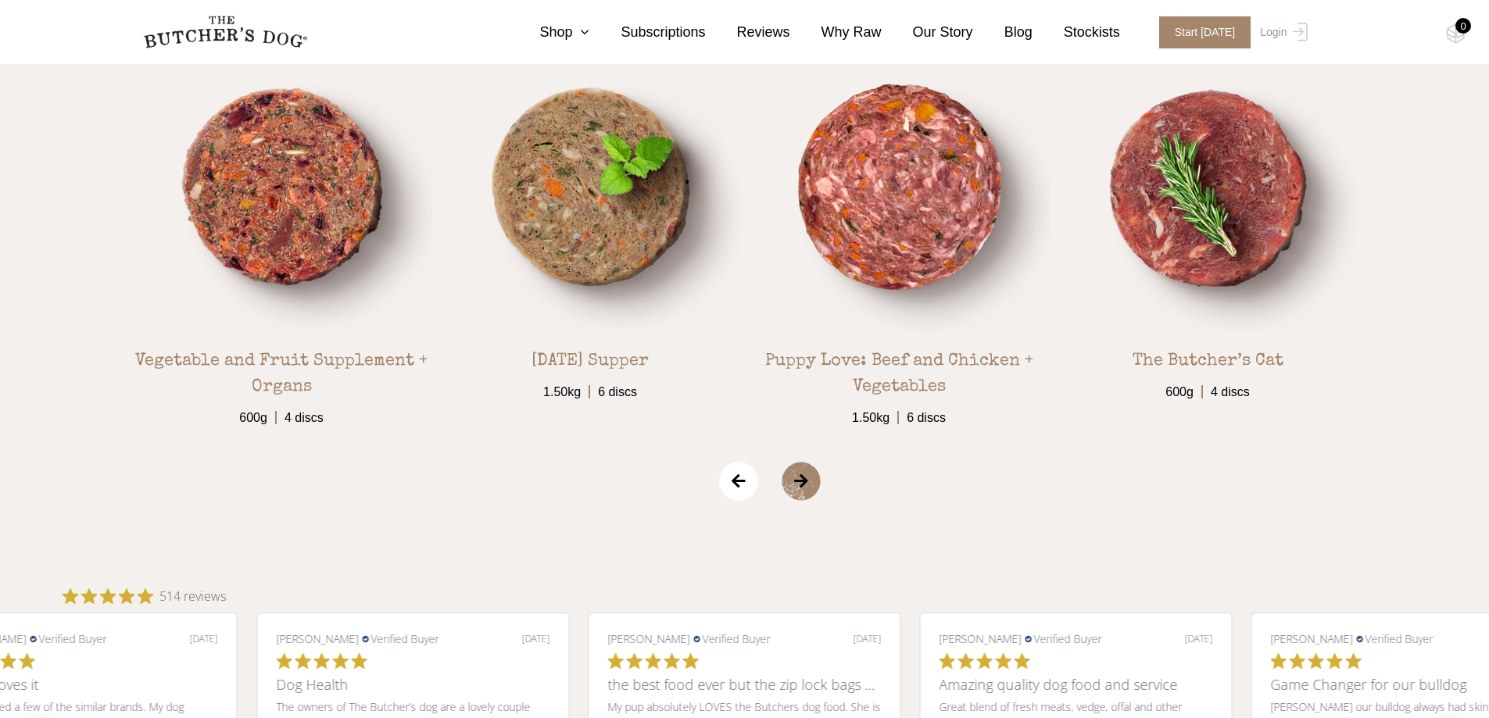
click at [755, 487] on span "‹" at bounding box center [738, 481] width 39 height 39
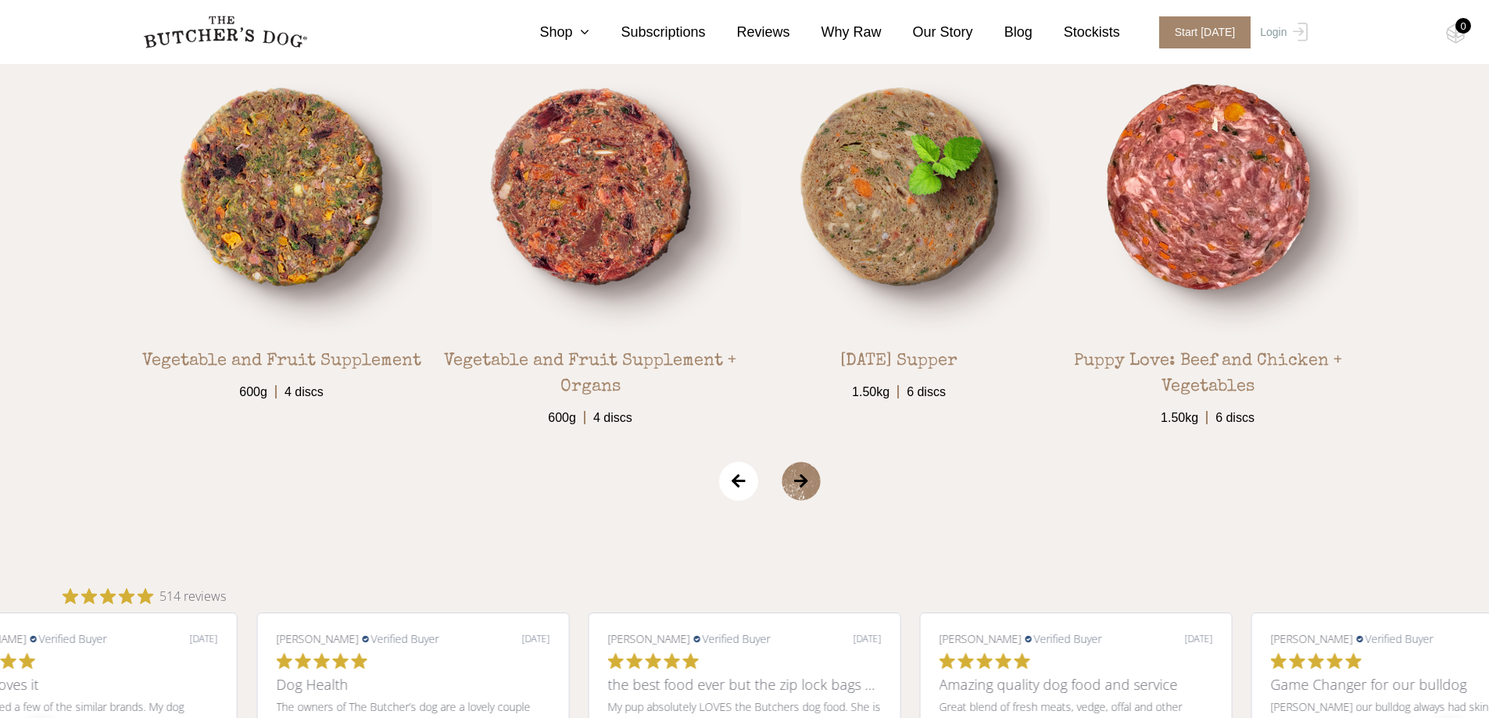
click at [755, 487] on span "‹" at bounding box center [738, 481] width 39 height 39
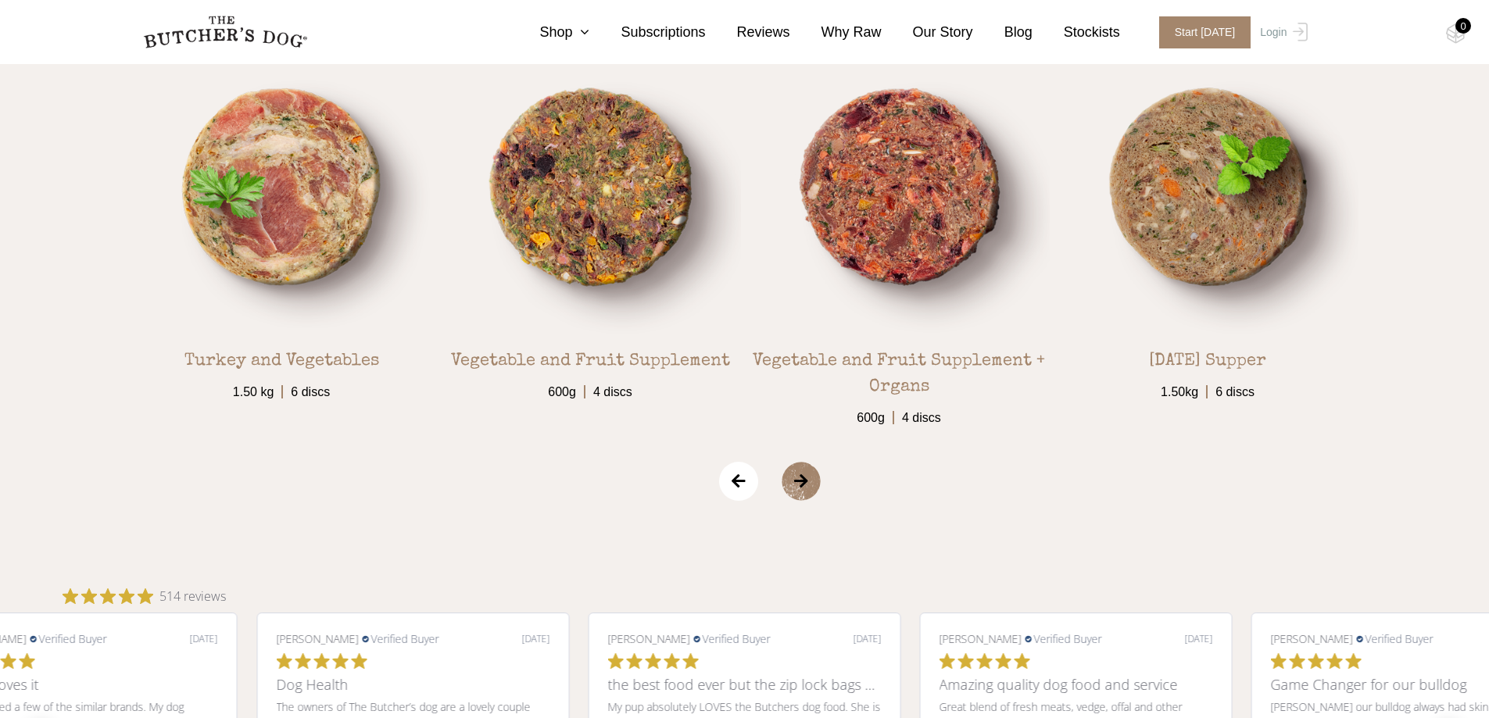
click at [755, 487] on span "‹" at bounding box center [738, 481] width 39 height 39
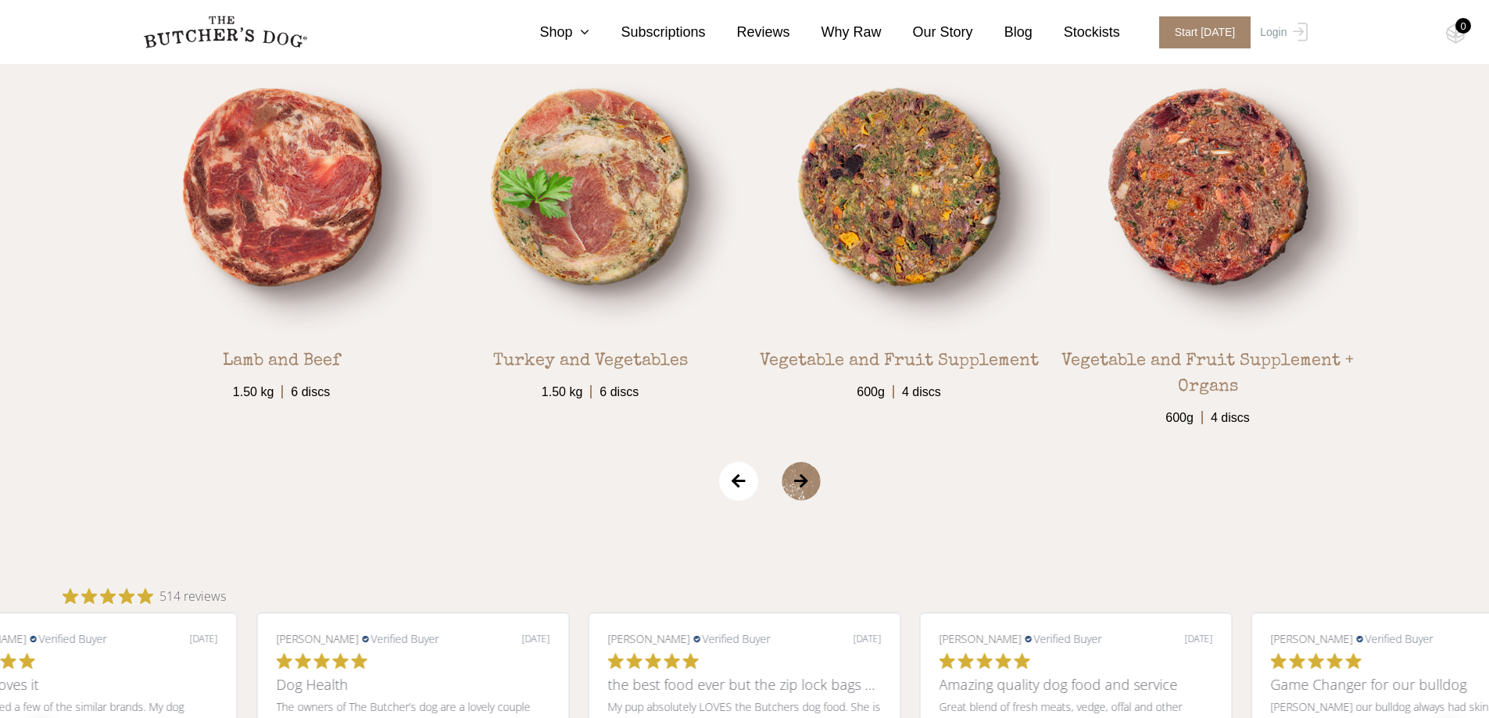
click at [755, 487] on span "‹" at bounding box center [738, 481] width 39 height 39
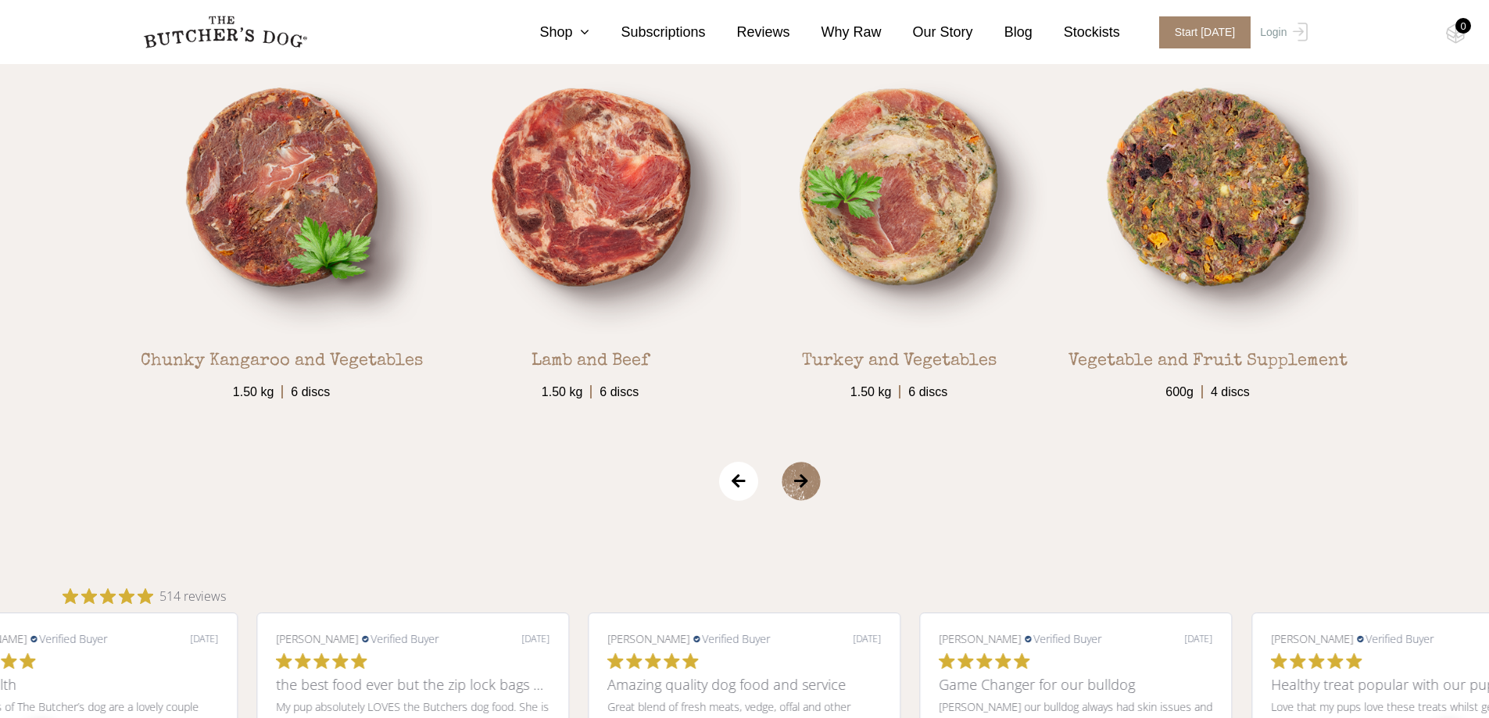
click at [755, 487] on span "‹" at bounding box center [738, 481] width 39 height 39
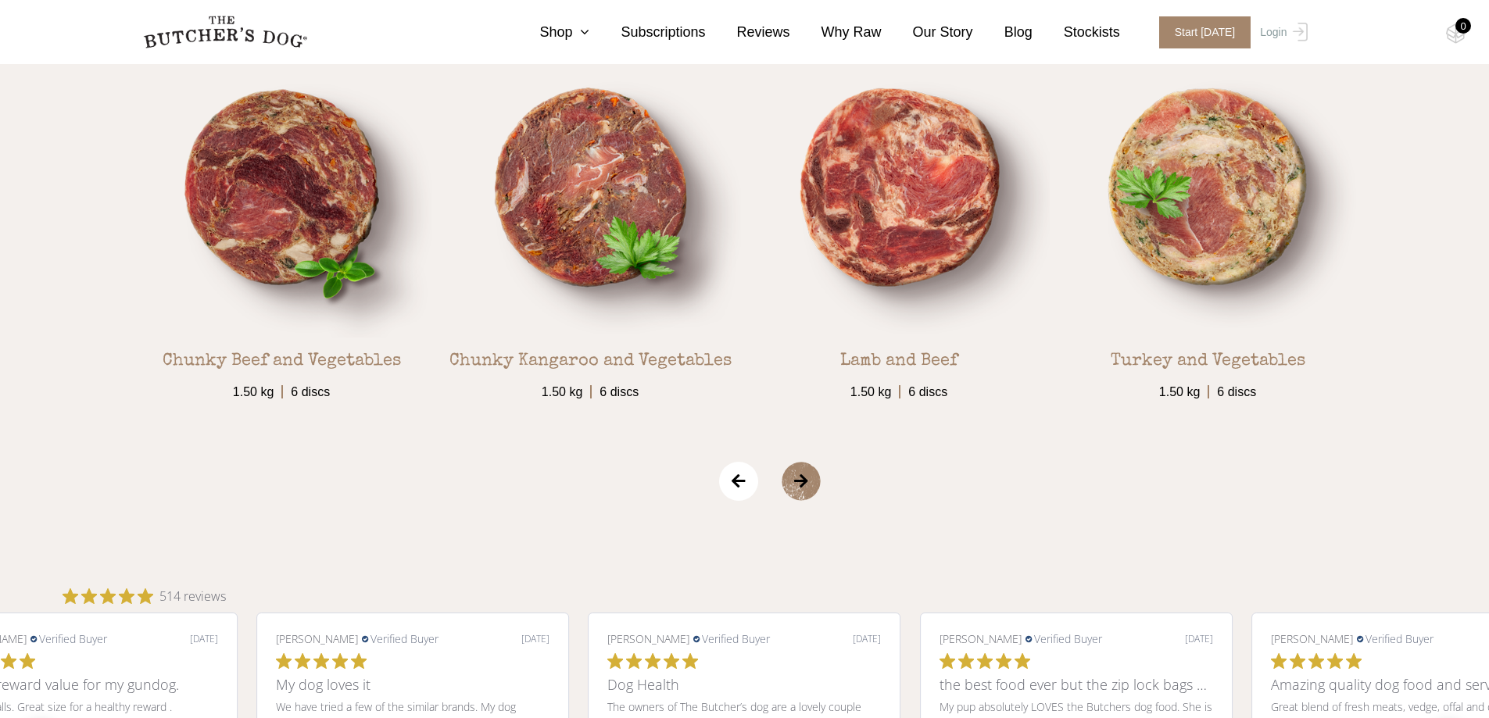
click at [728, 489] on span "‹" at bounding box center [738, 481] width 39 height 39
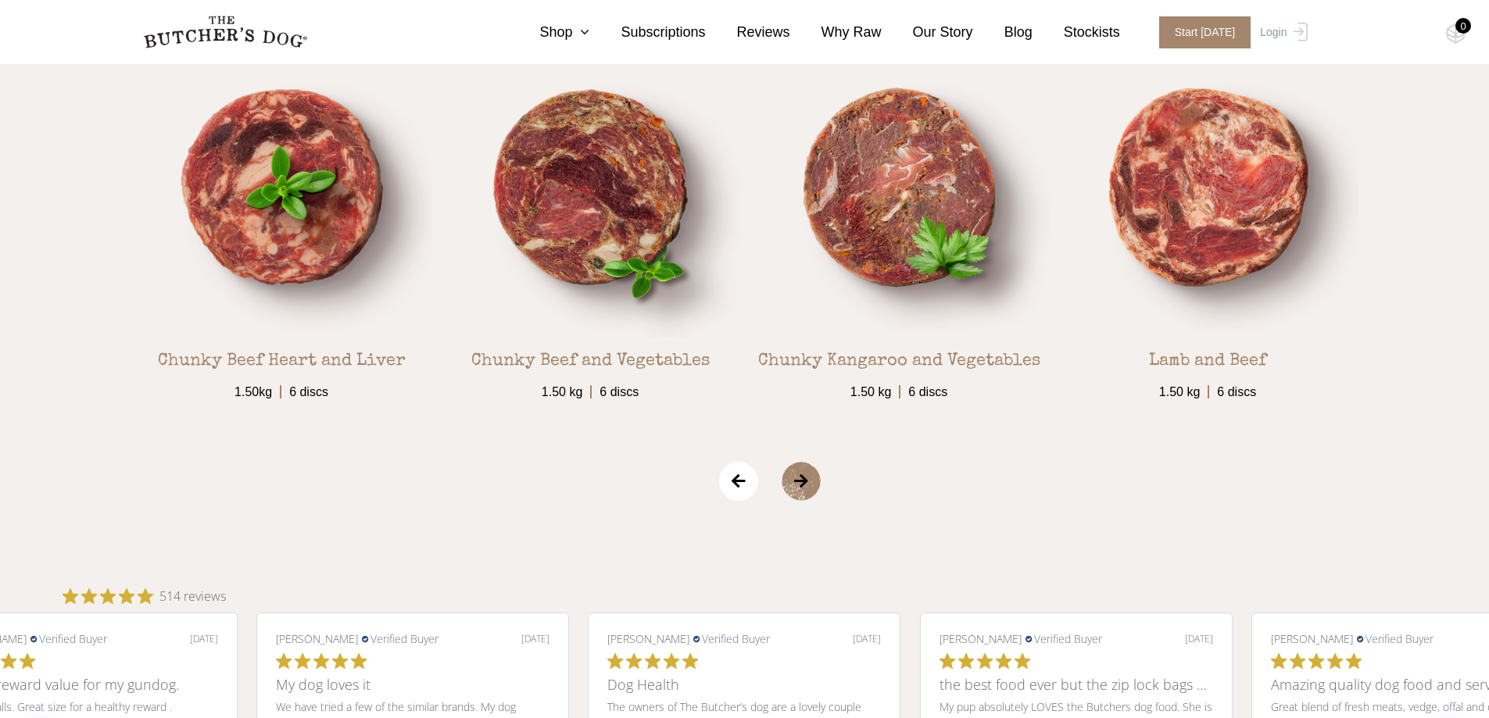
click at [740, 488] on span "‹" at bounding box center [738, 481] width 39 height 39
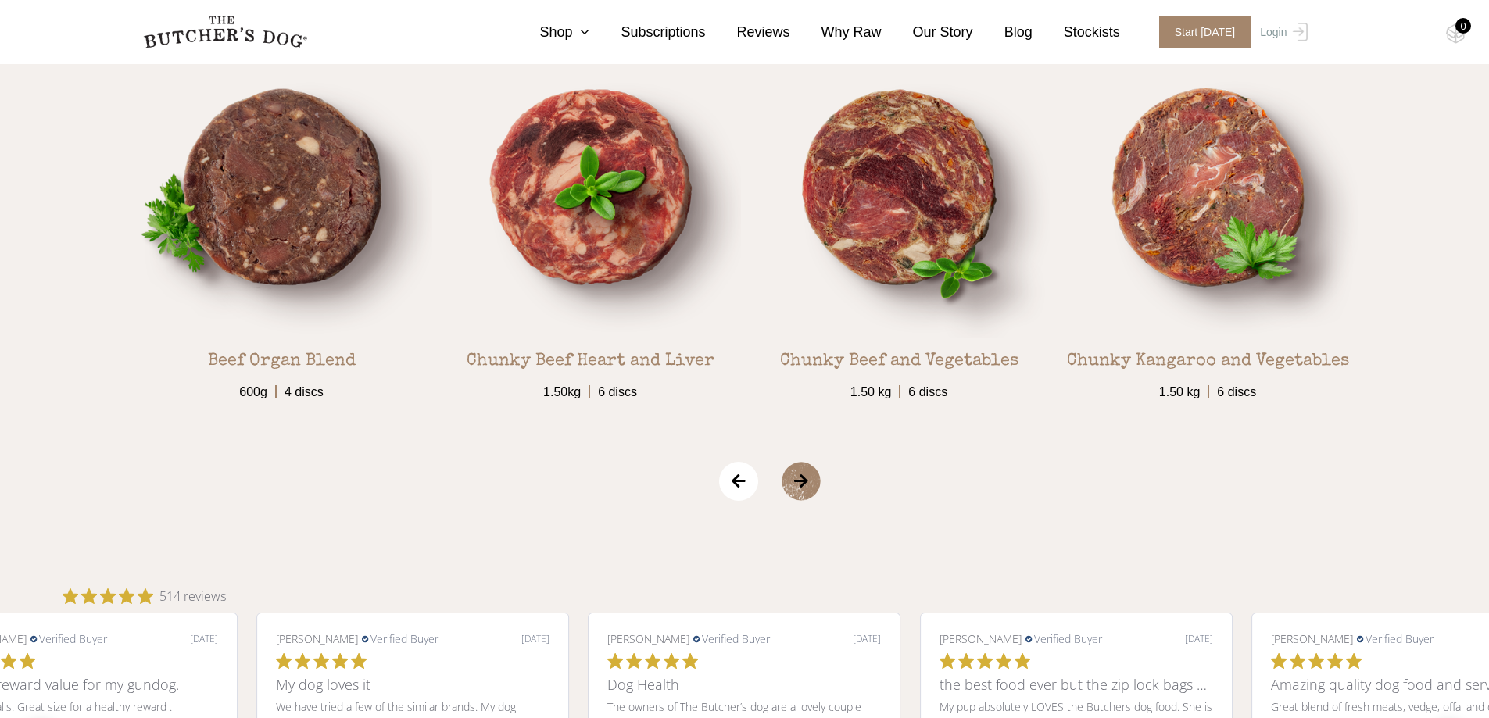
click at [740, 488] on span "‹" at bounding box center [738, 481] width 39 height 39
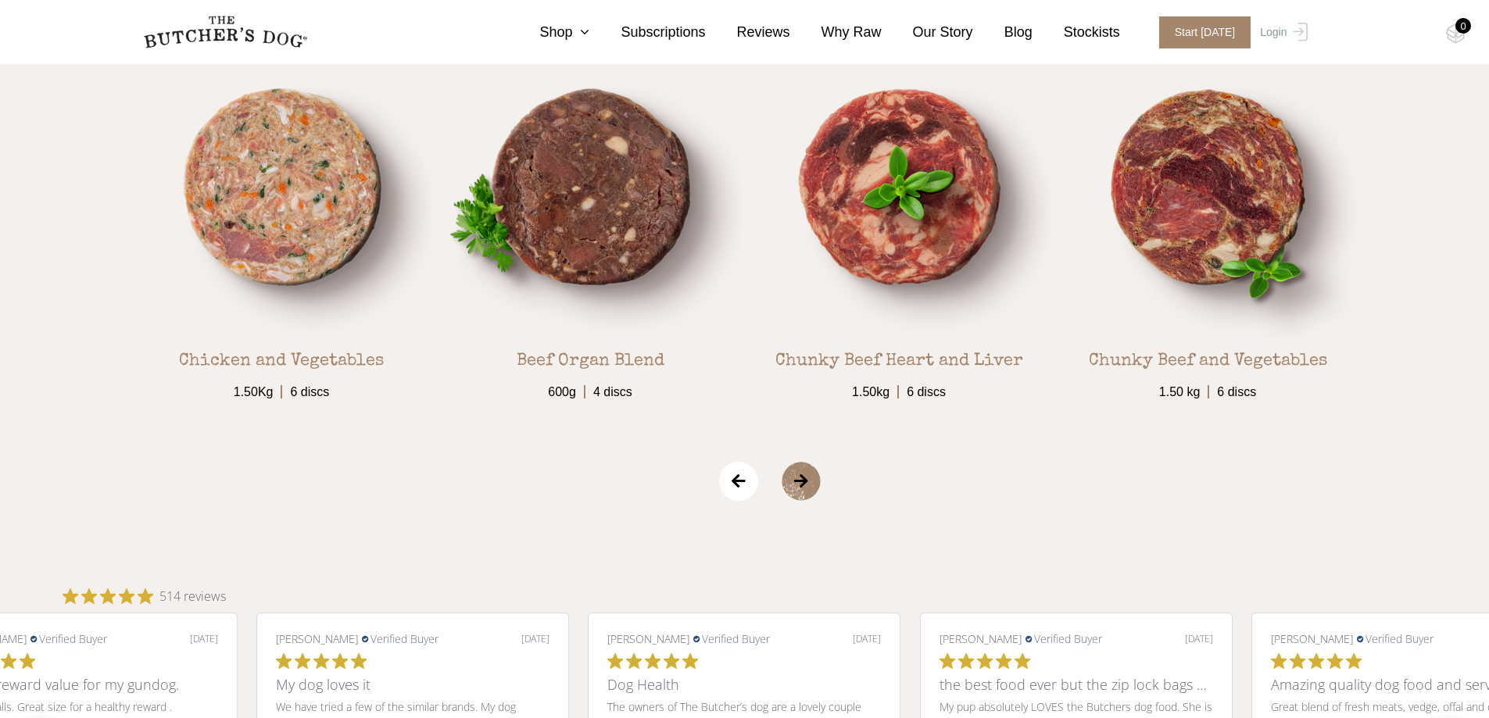
click at [740, 488] on span "‹" at bounding box center [738, 481] width 39 height 39
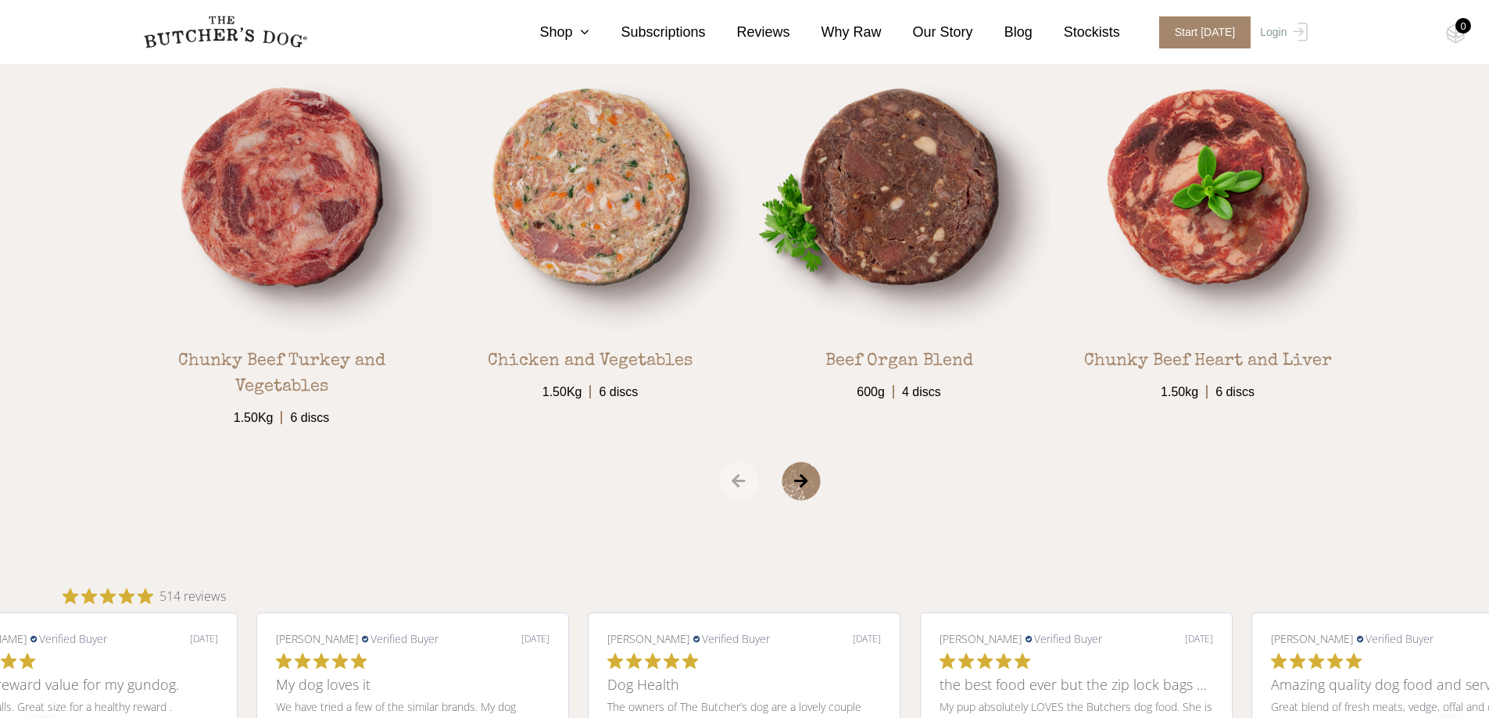
click at [740, 488] on span "‹" at bounding box center [738, 481] width 39 height 39
click at [1214, 426] on link "View Product" at bounding box center [1207, 422] width 84 height 27
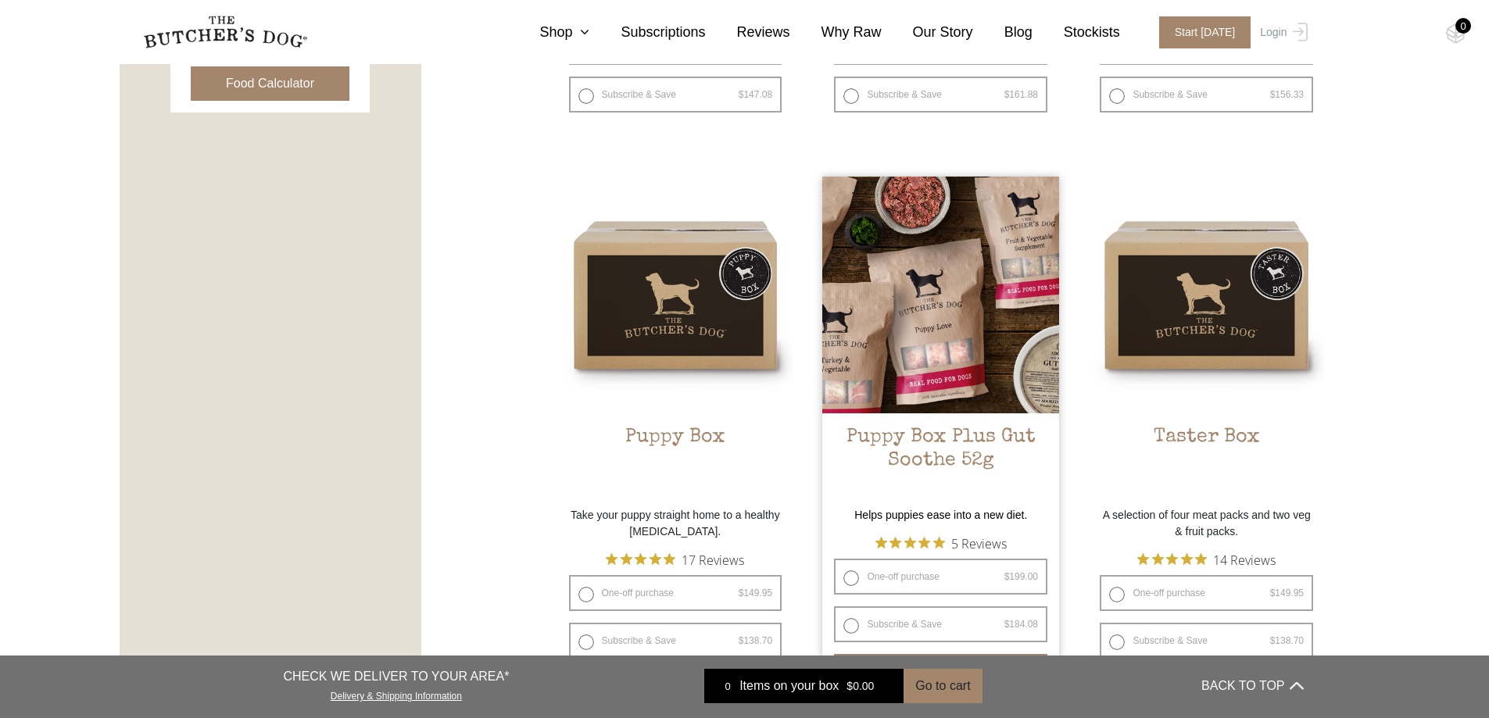
scroll to position [938, 0]
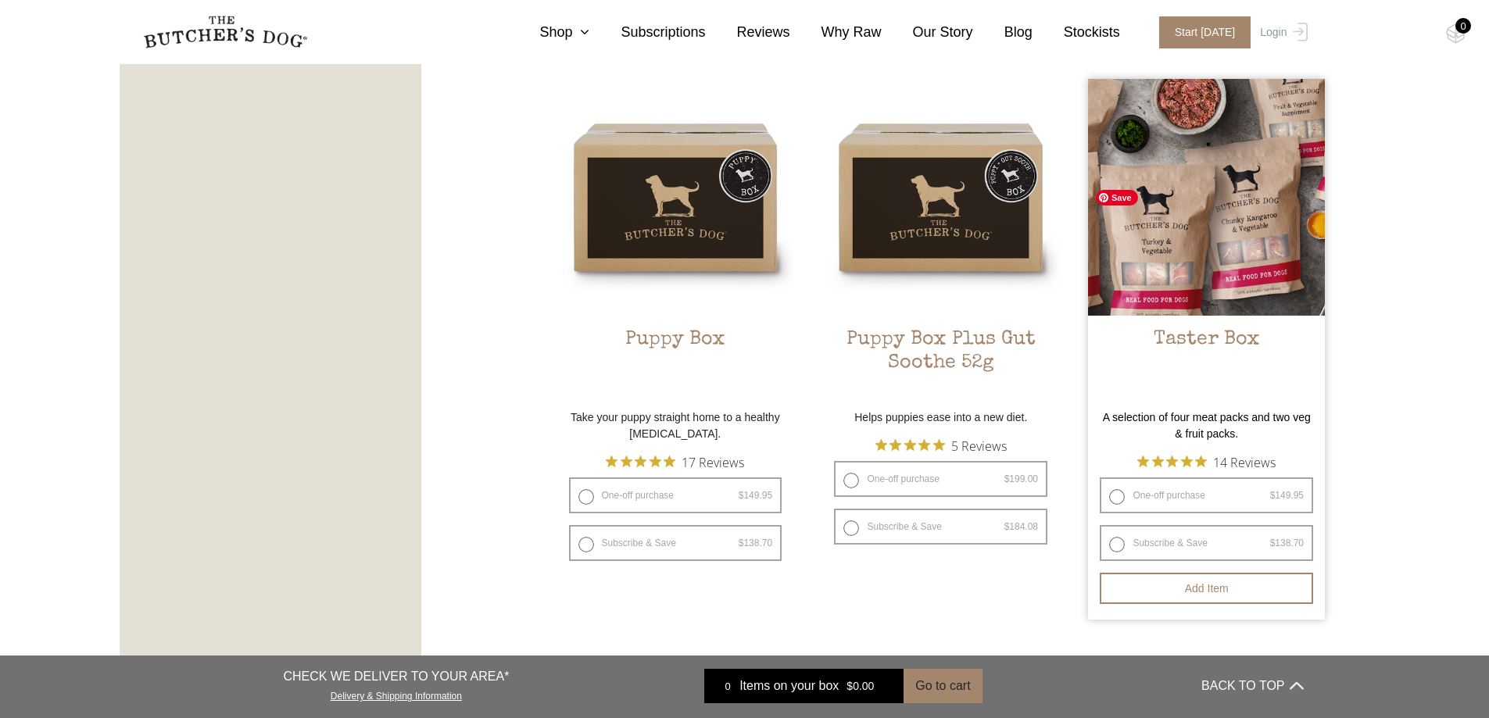
click at [1257, 223] on img at bounding box center [1206, 197] width 237 height 237
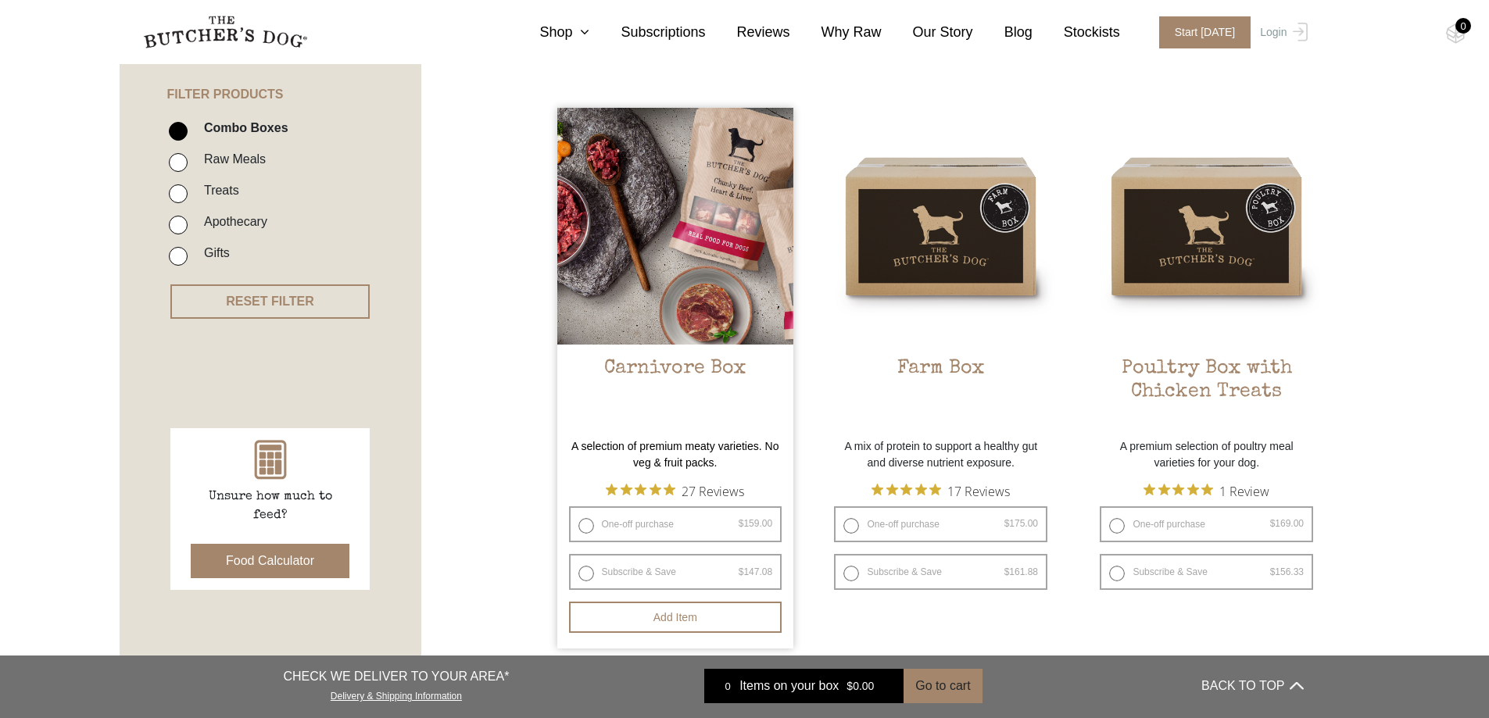
scroll to position [313, 0]
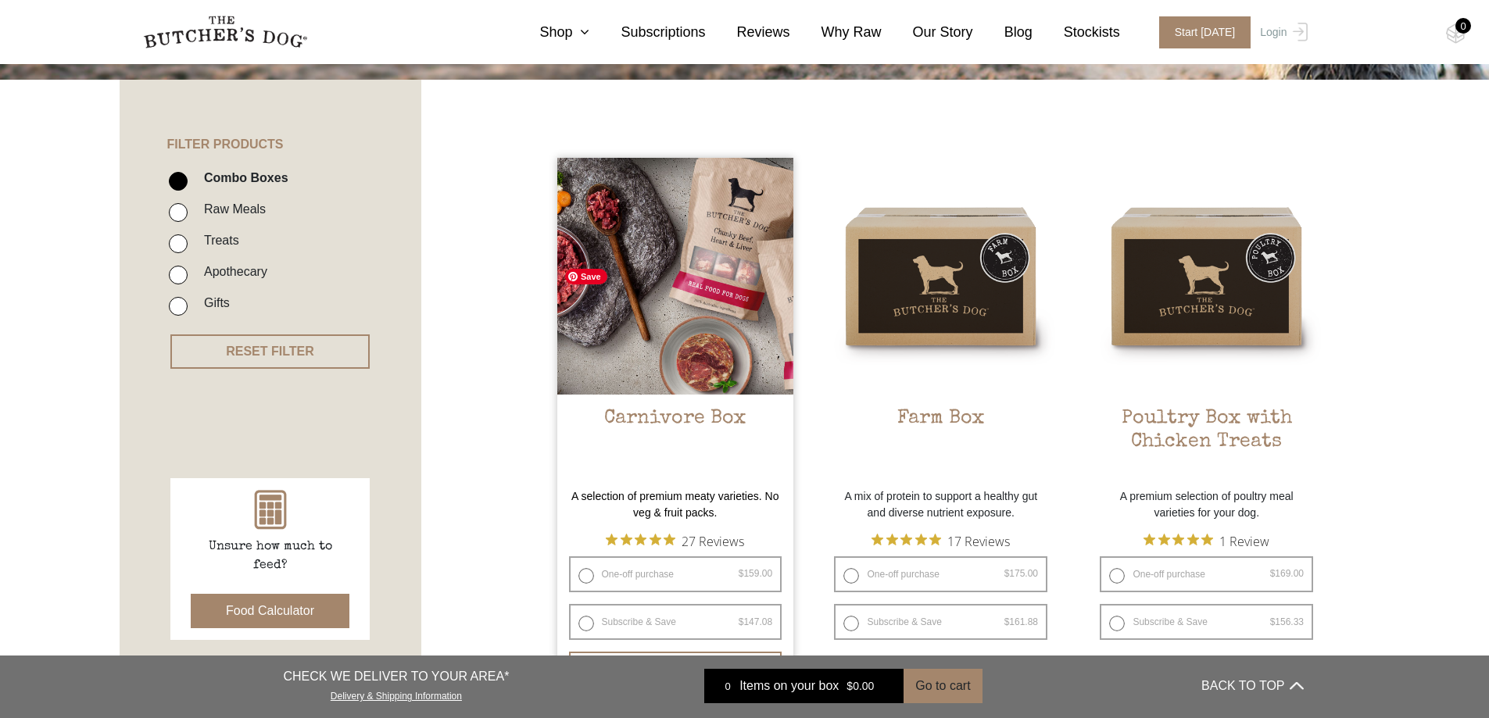
click at [722, 315] on img at bounding box center [675, 276] width 237 height 237
